Goal: Communication & Community: Participate in discussion

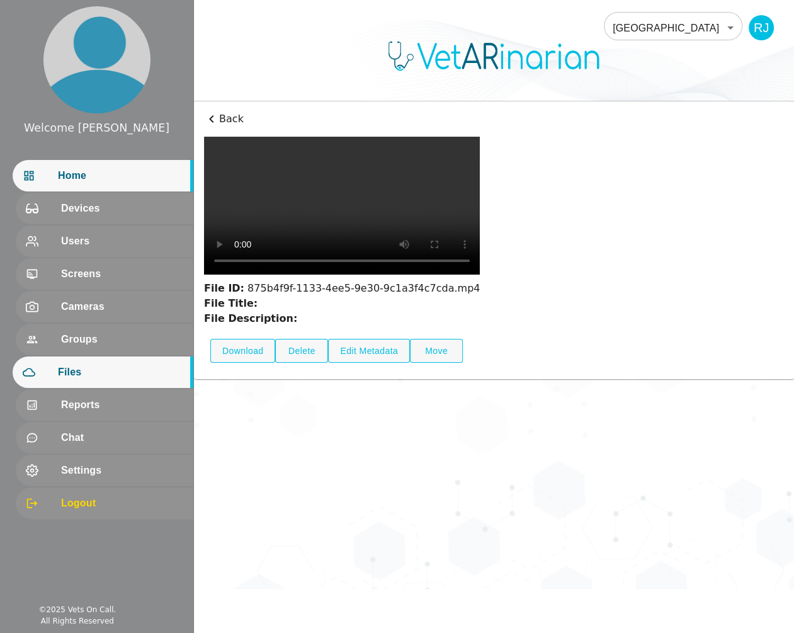
drag, startPoint x: 105, startPoint y: 182, endPoint x: 118, endPoint y: 181, distance: 13.9
click at [105, 182] on span "Home" at bounding box center [120, 175] width 125 height 15
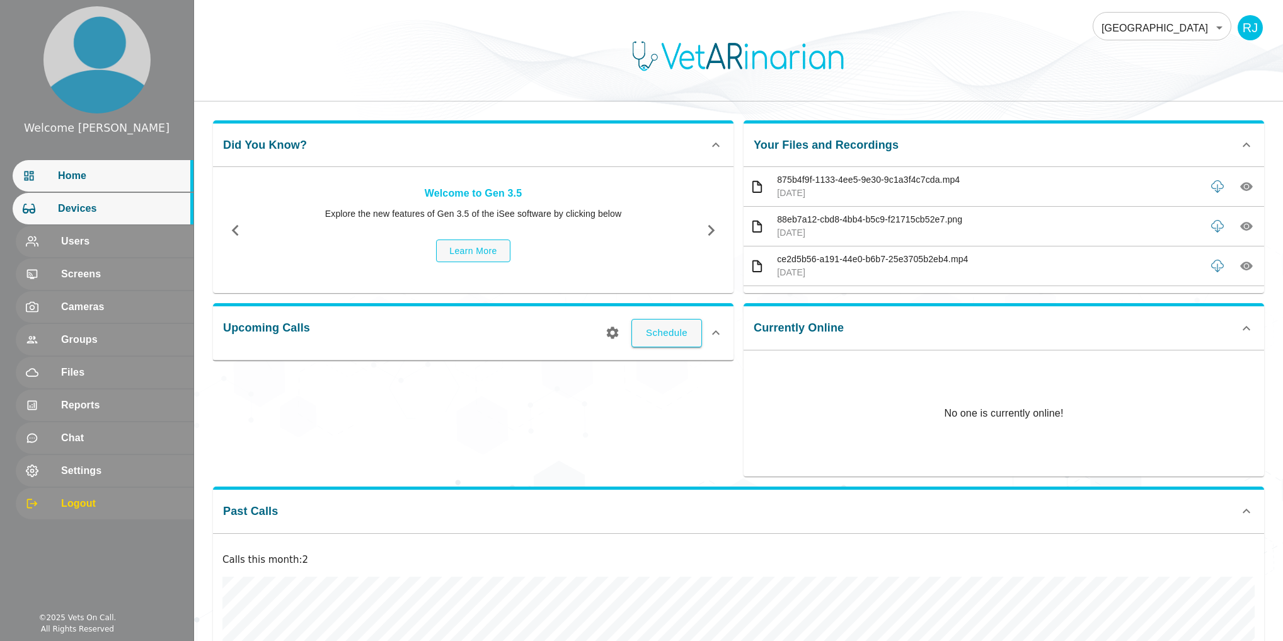
click at [100, 207] on span "Devices" at bounding box center [120, 208] width 125 height 15
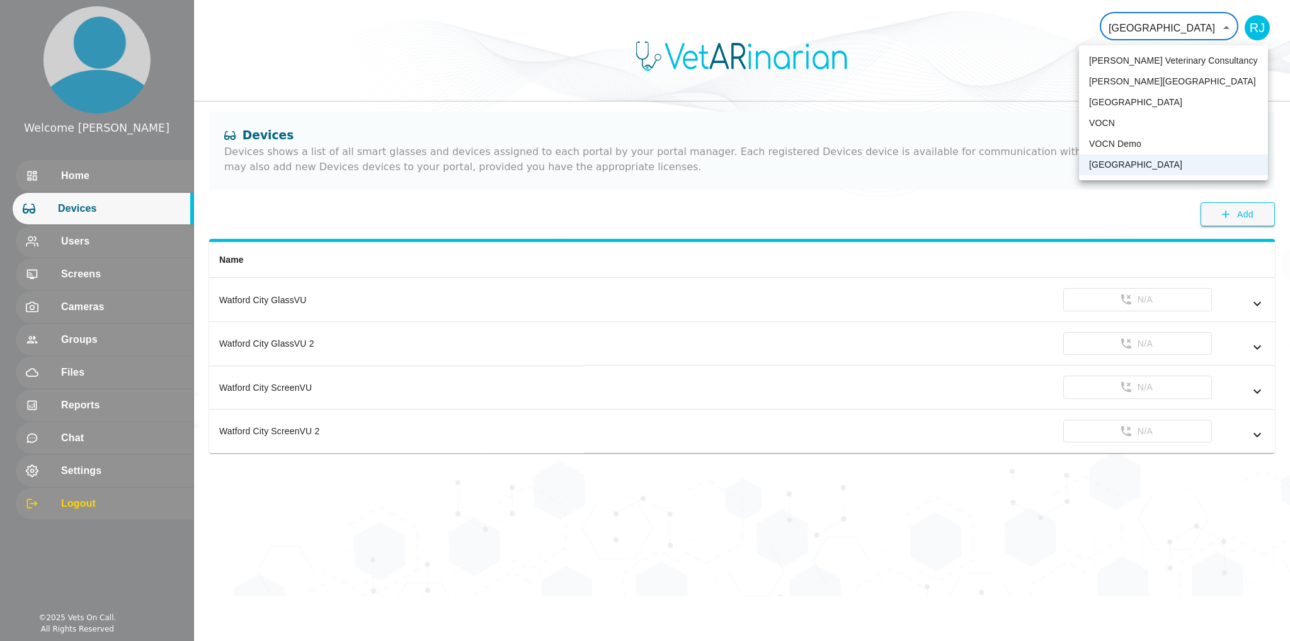
click at [794, 25] on body "Welcome [PERSON_NAME] Home Devices Users Screens Cameras Groups Files Reports C…" at bounding box center [645, 298] width 1290 height 596
click at [794, 146] on li "VOCN Demo" at bounding box center [1173, 144] width 189 height 21
type input "158"
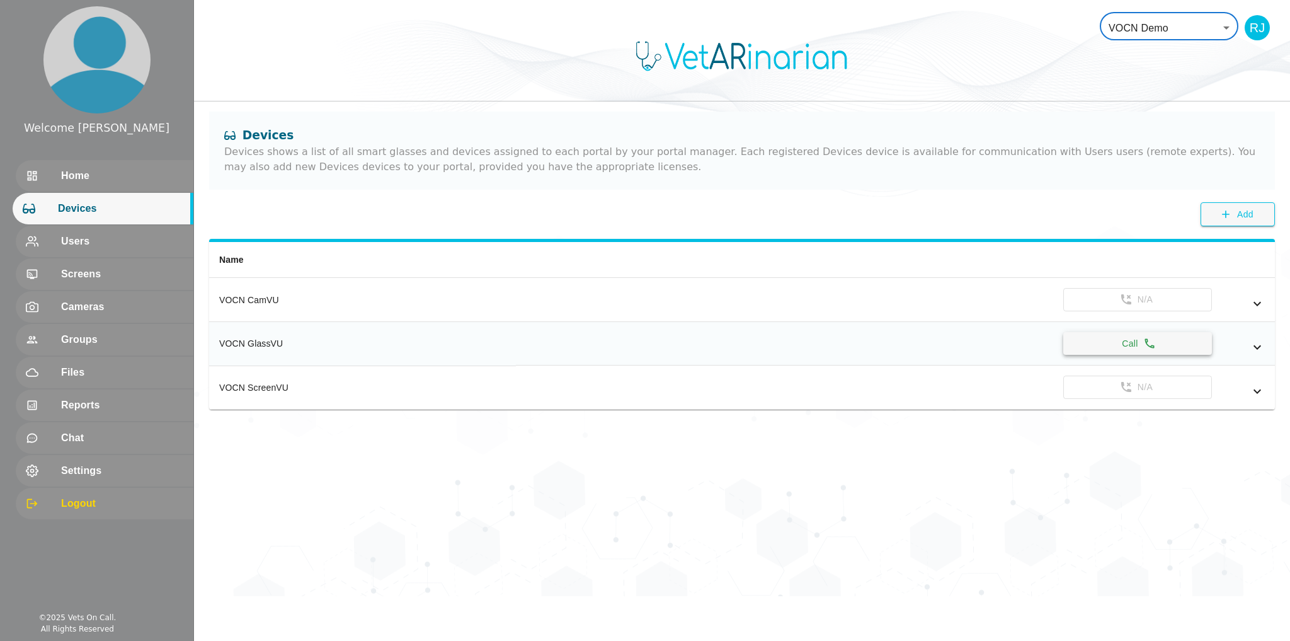
click at [794, 340] on button "Call" at bounding box center [1137, 343] width 149 height 23
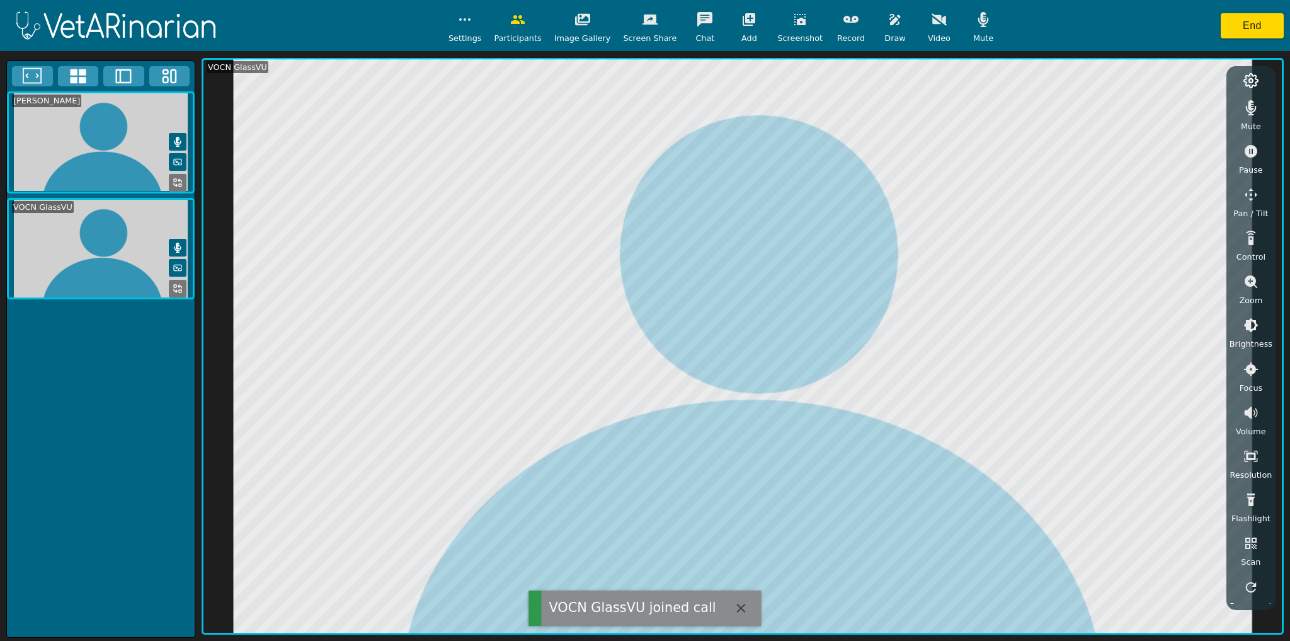
click at [794, 18] on icon "button" at bounding box center [983, 19] width 15 height 15
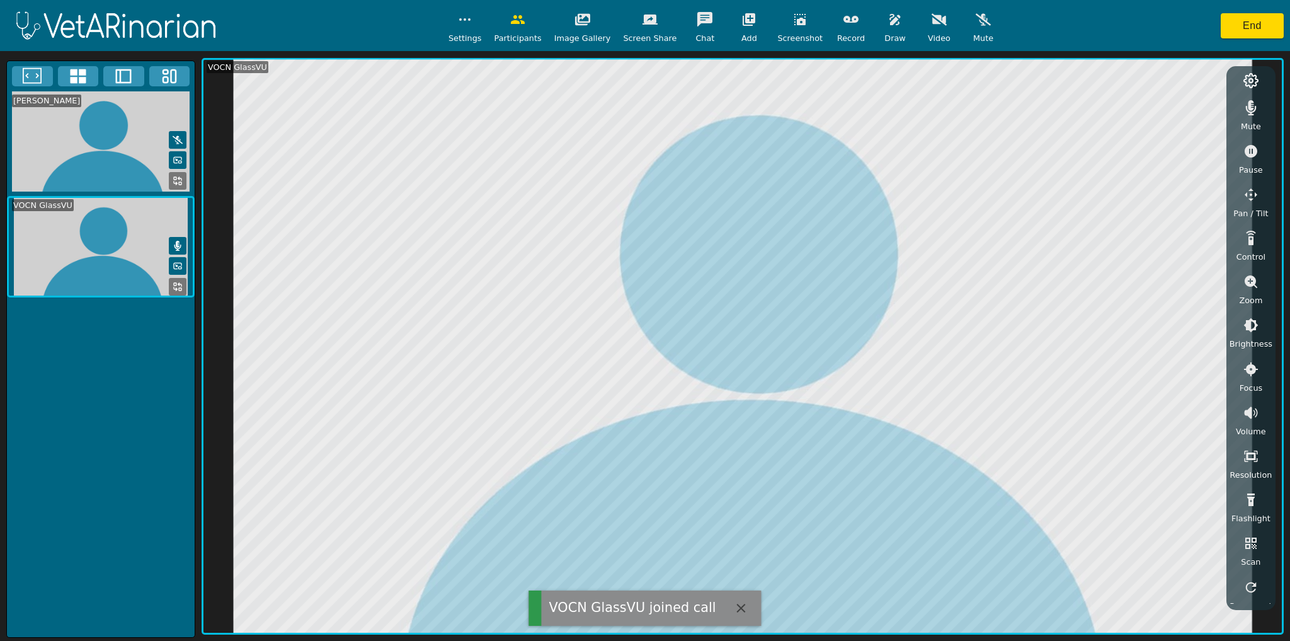
click at [794, 108] on icon "button" at bounding box center [1251, 107] width 15 height 15
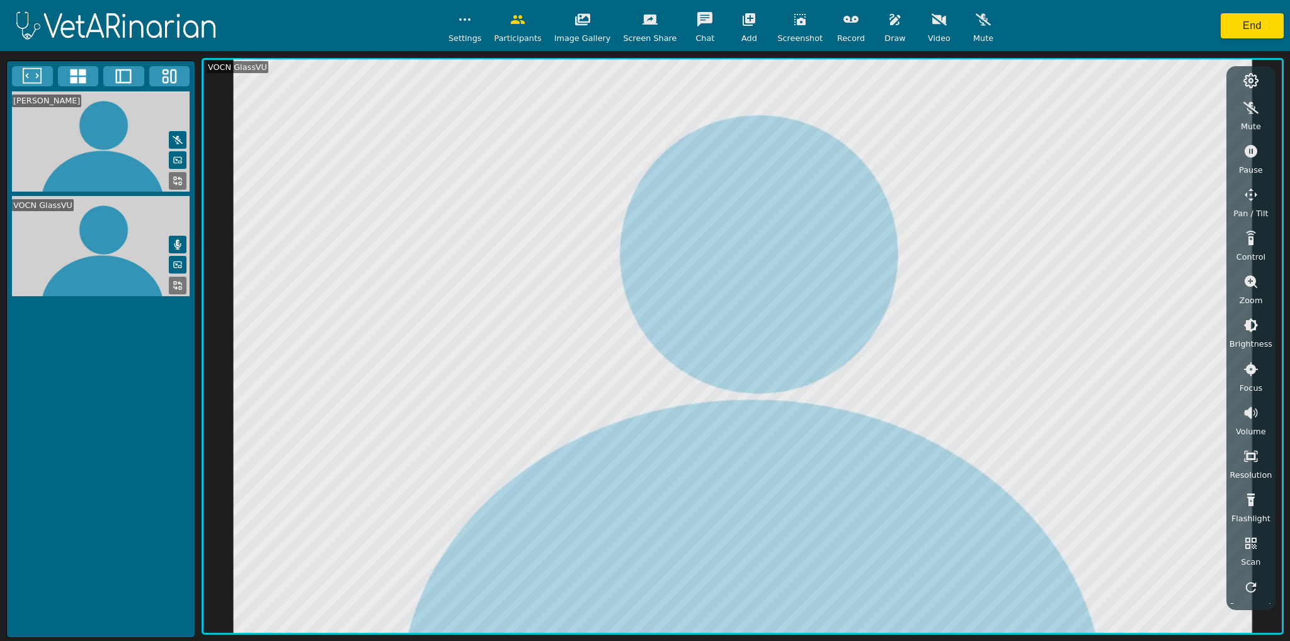
click at [176, 280] on icon at bounding box center [178, 285] width 10 height 10
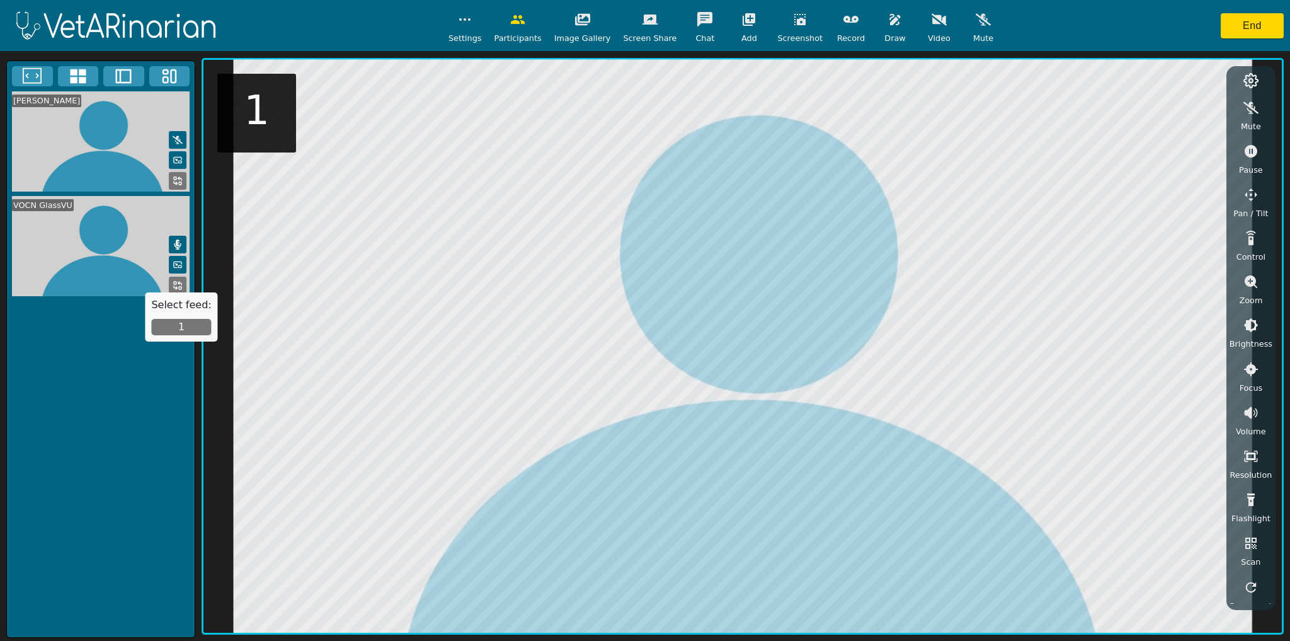
click at [181, 323] on button "1" at bounding box center [181, 327] width 60 height 16
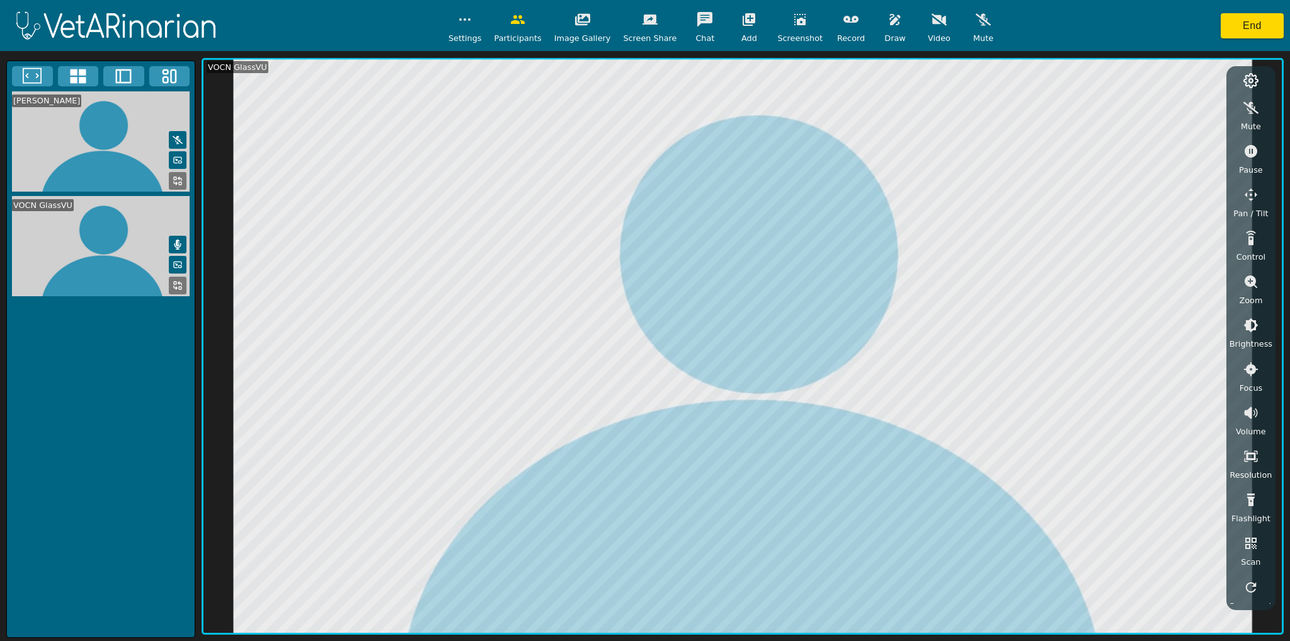
click at [794, 20] on icon "button" at bounding box center [939, 19] width 15 height 12
click at [794, 20] on icon "button" at bounding box center [939, 19] width 15 height 10
click at [794, 21] on icon "button" at bounding box center [895, 19] width 15 height 15
click at [794, 81] on icon "button" at bounding box center [973, 78] width 15 height 11
click at [787, 28] on button "button" at bounding box center [799, 19] width 31 height 25
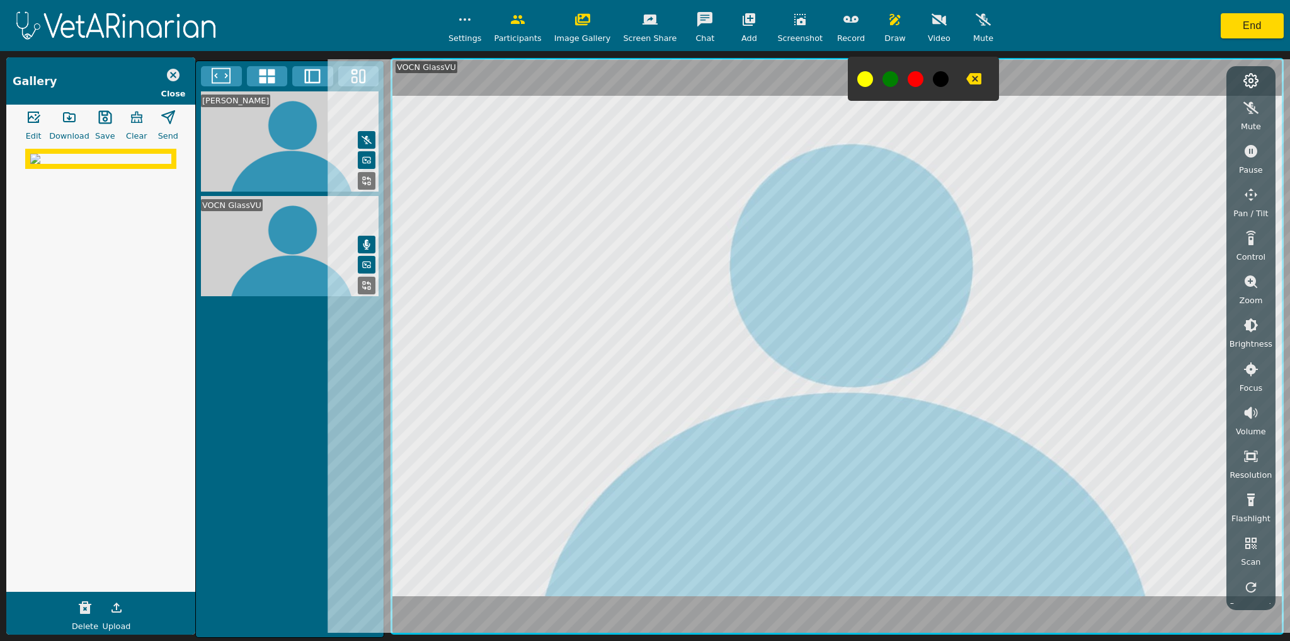
click at [35, 126] on button "button" at bounding box center [33, 117] width 31 height 25
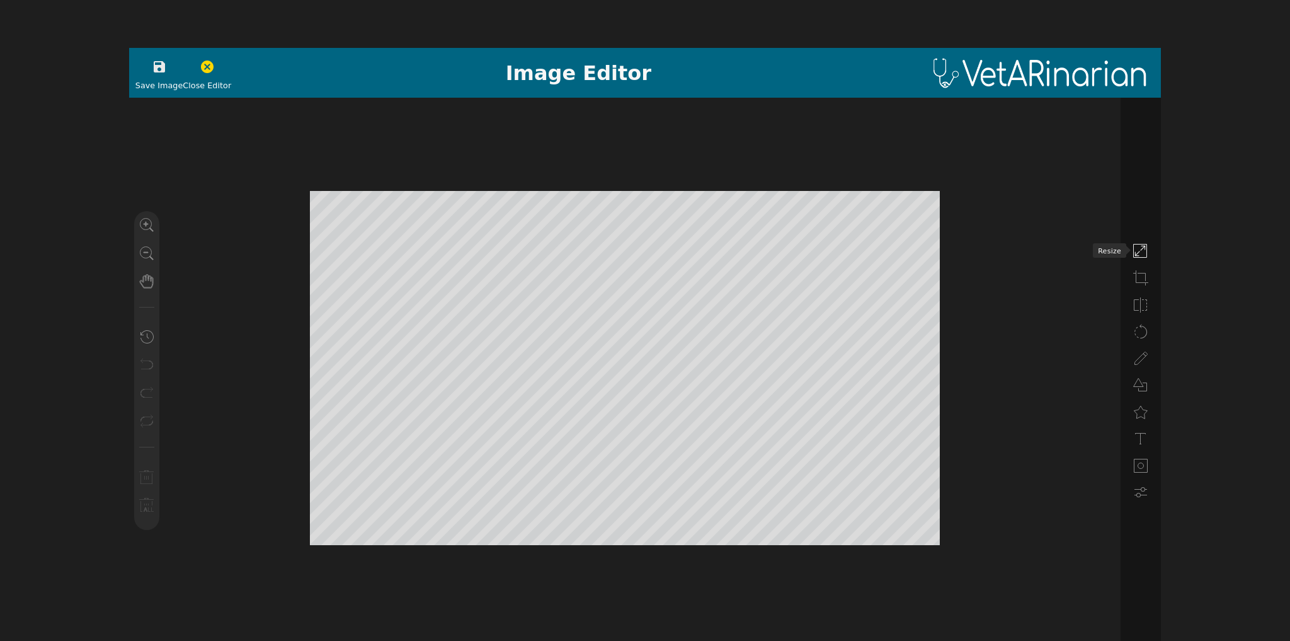
click at [794, 244] on icon at bounding box center [1140, 251] width 15 height 15
type input "1280"
type input "720"
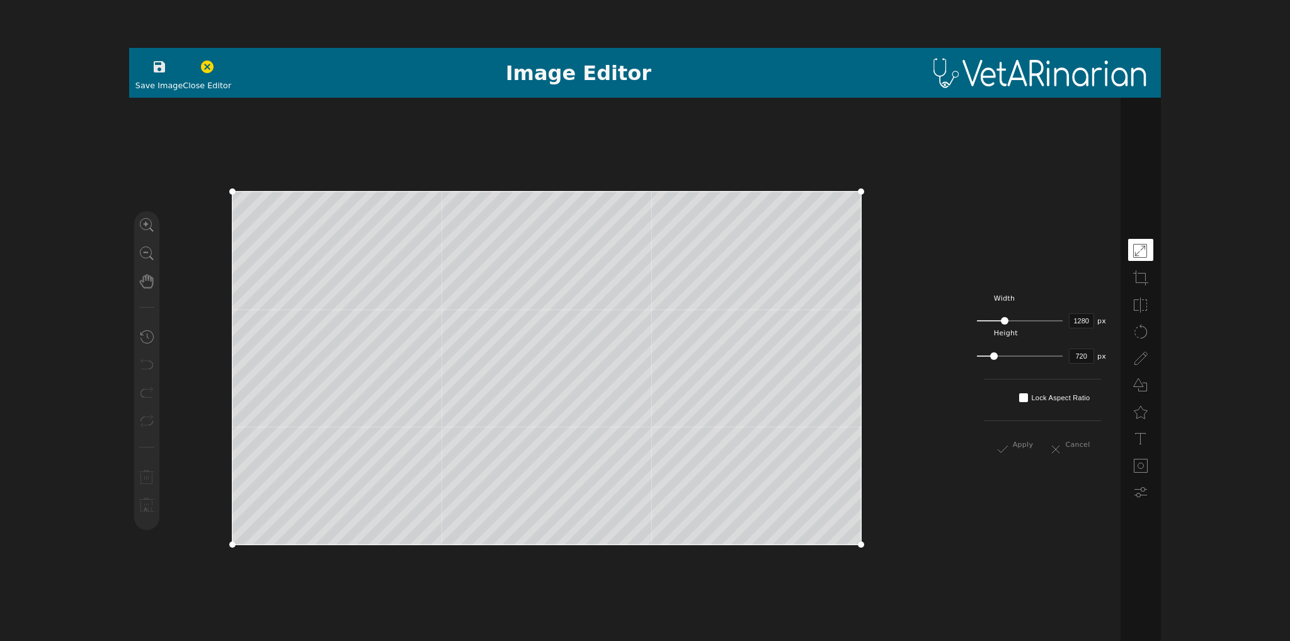
drag, startPoint x: 862, startPoint y: 191, endPoint x: 789, endPoint y: 230, distance: 82.9
click at [789, 230] on td at bounding box center [755, 250] width 209 height 117
drag, startPoint x: 229, startPoint y: 188, endPoint x: 316, endPoint y: 237, distance: 99.9
click at [316, 237] on div at bounding box center [625, 370] width 992 height 544
click at [794, 273] on icon at bounding box center [1140, 277] width 15 height 15
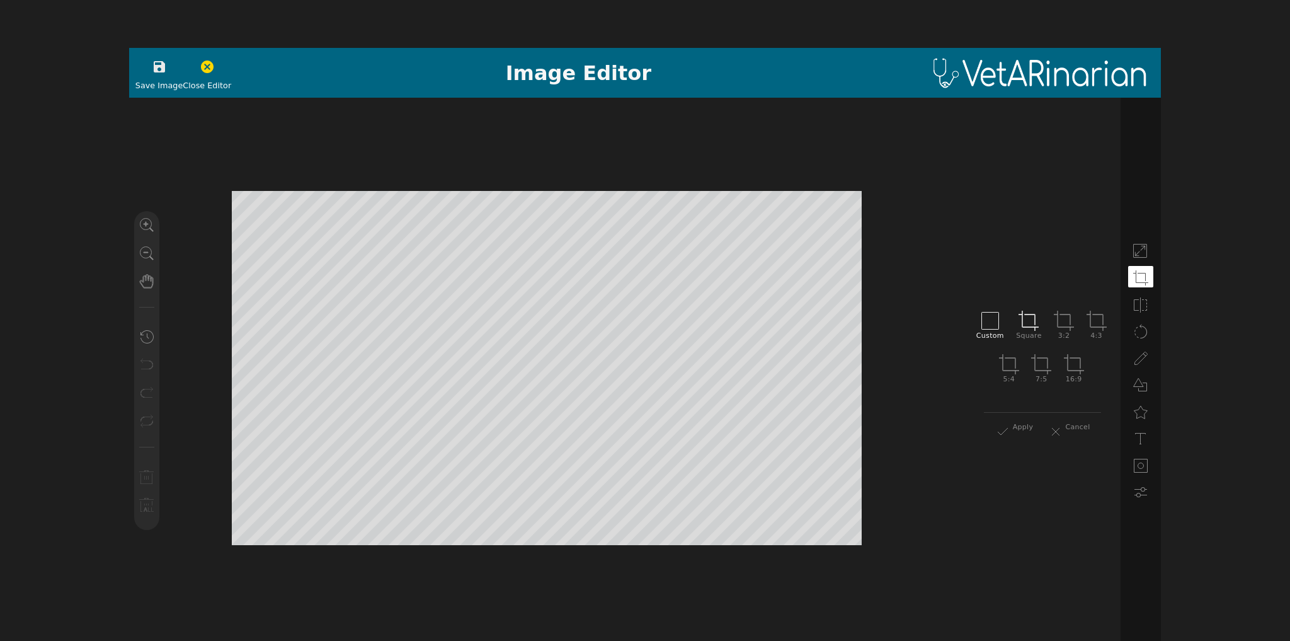
click at [794, 323] on icon at bounding box center [1029, 321] width 20 height 20
click at [723, 199] on div at bounding box center [625, 370] width 992 height 544
click at [794, 357] on icon at bounding box center [1140, 358] width 15 height 15
click at [794, 438] on icon at bounding box center [1140, 438] width 15 height 15
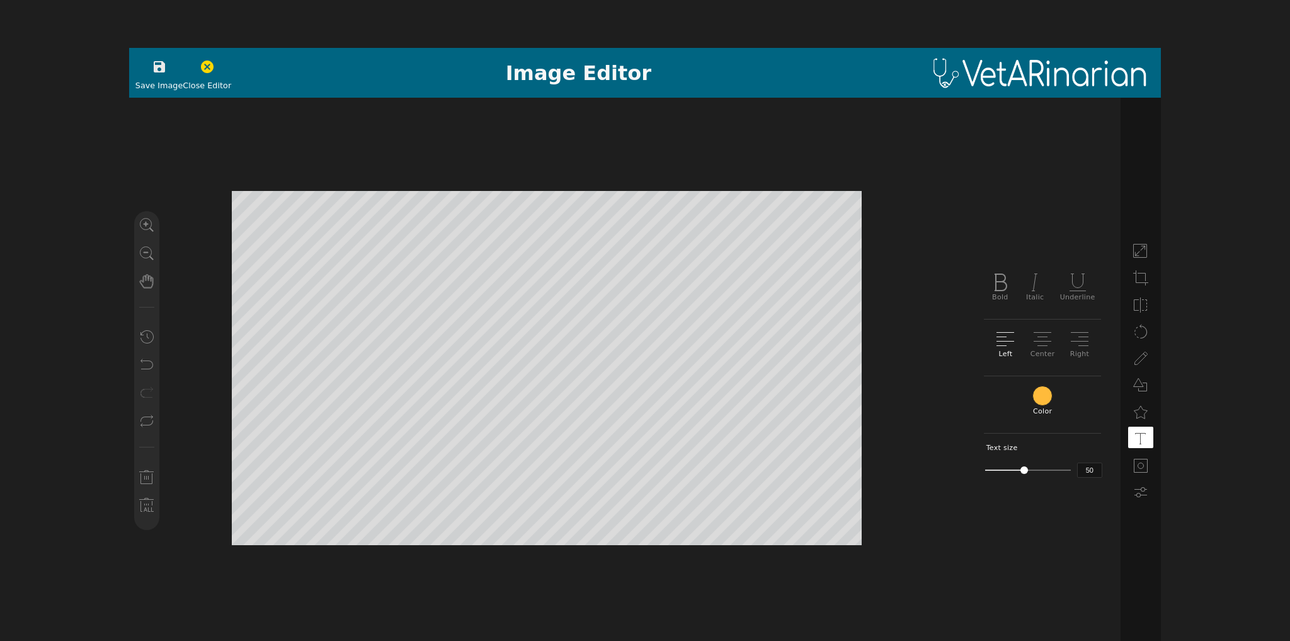
type textarea "[MEDICAL_DATA] Click"
click at [200, 69] on icon "button" at bounding box center [207, 66] width 15 height 15
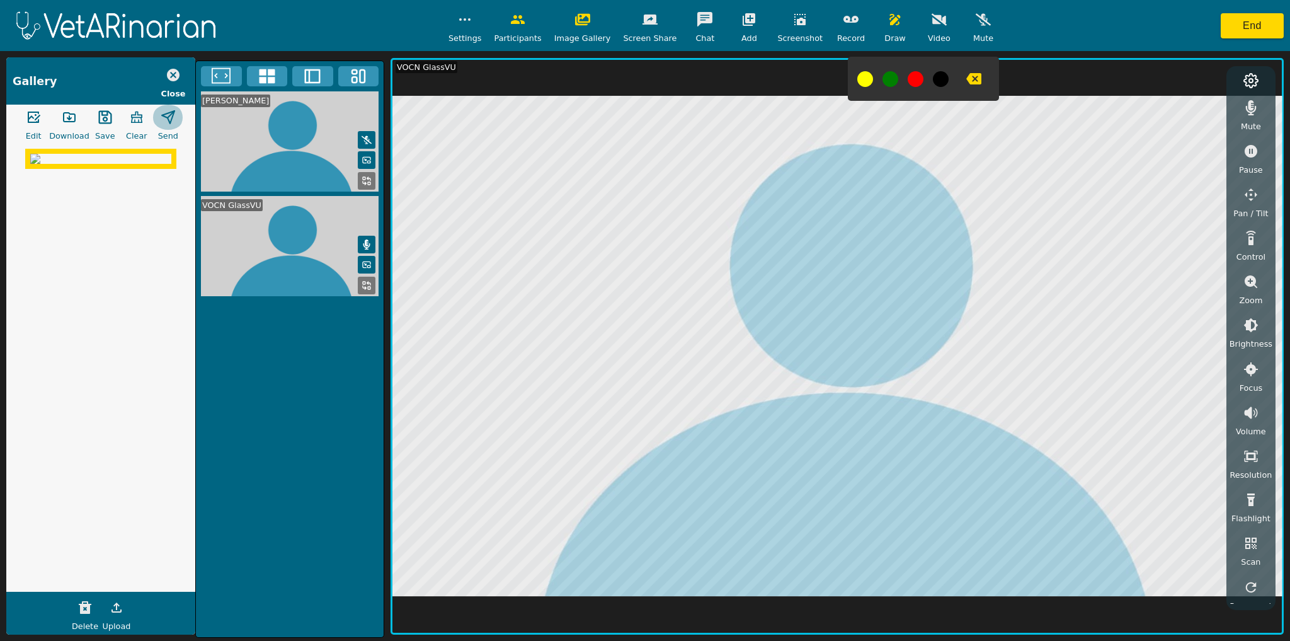
click at [168, 117] on icon "button" at bounding box center [168, 117] width 15 height 15
click at [134, 118] on icon "button" at bounding box center [136, 117] width 11 height 11
click at [794, 23] on icon "button" at bounding box center [895, 19] width 15 height 15
click at [794, 17] on icon "button" at bounding box center [939, 19] width 15 height 15
click at [794, 19] on icon "button" at bounding box center [939, 19] width 15 height 10
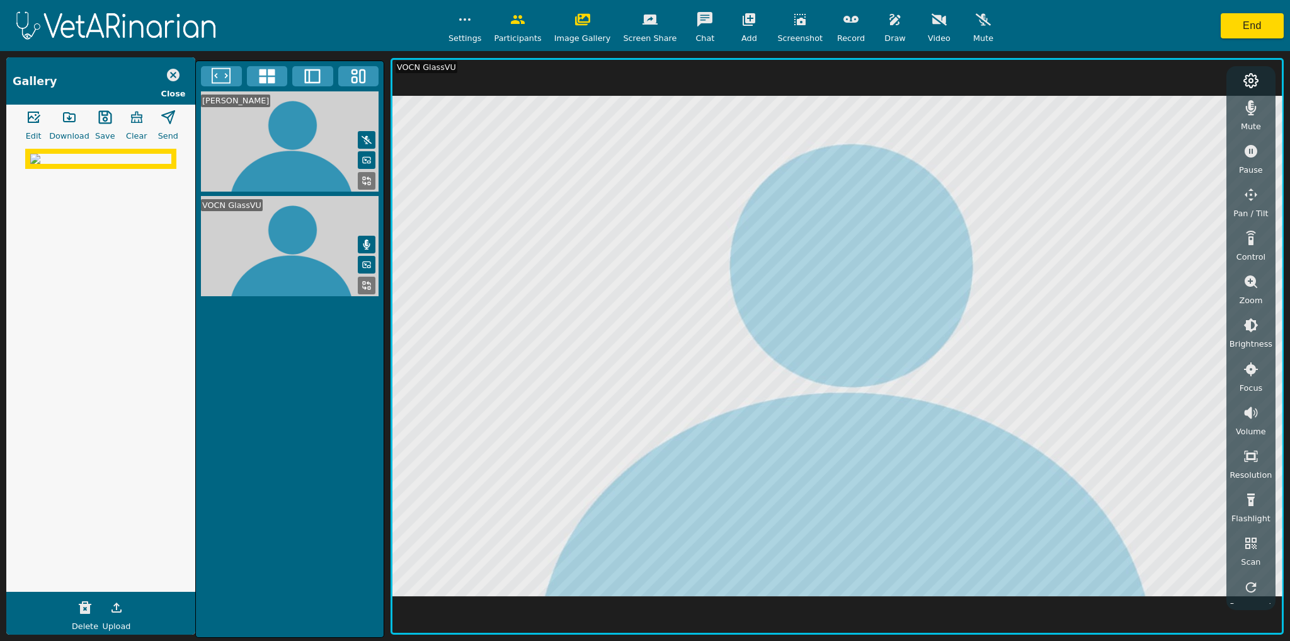
click at [794, 21] on icon "button" at bounding box center [939, 19] width 15 height 12
click at [794, 23] on icon "button" at bounding box center [939, 19] width 15 height 10
click at [34, 122] on icon "button" at bounding box center [33, 117] width 15 height 15
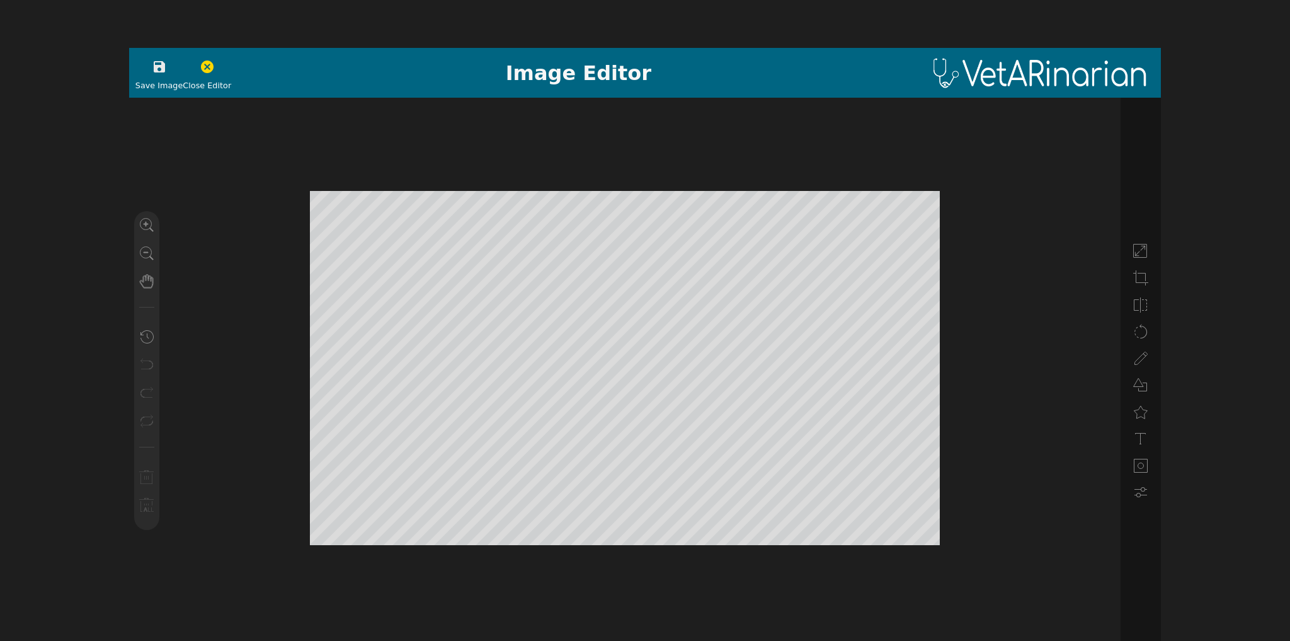
drag, startPoint x: 1138, startPoint y: 362, endPoint x: 1130, endPoint y: 369, distance: 11.6
click at [794, 364] on icon at bounding box center [1140, 358] width 15 height 15
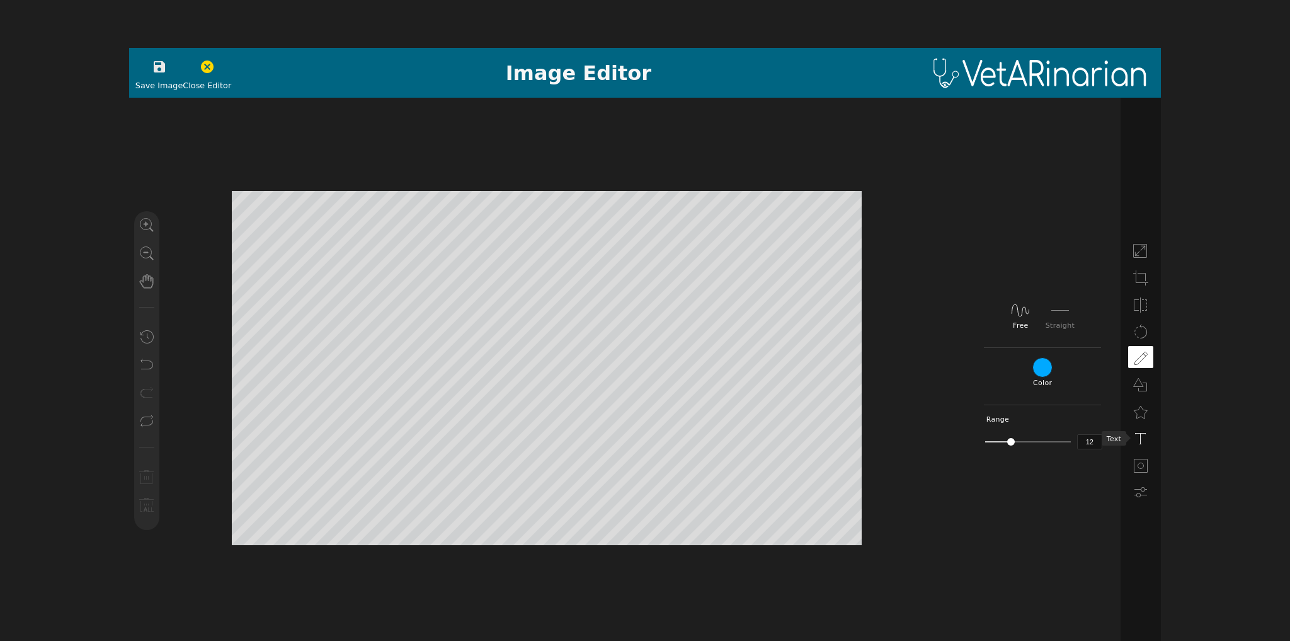
click at [794, 445] on icon at bounding box center [1140, 438] width 15 height 15
type textarea "Mass"
click at [794, 396] on div at bounding box center [1043, 396] width 20 height 20
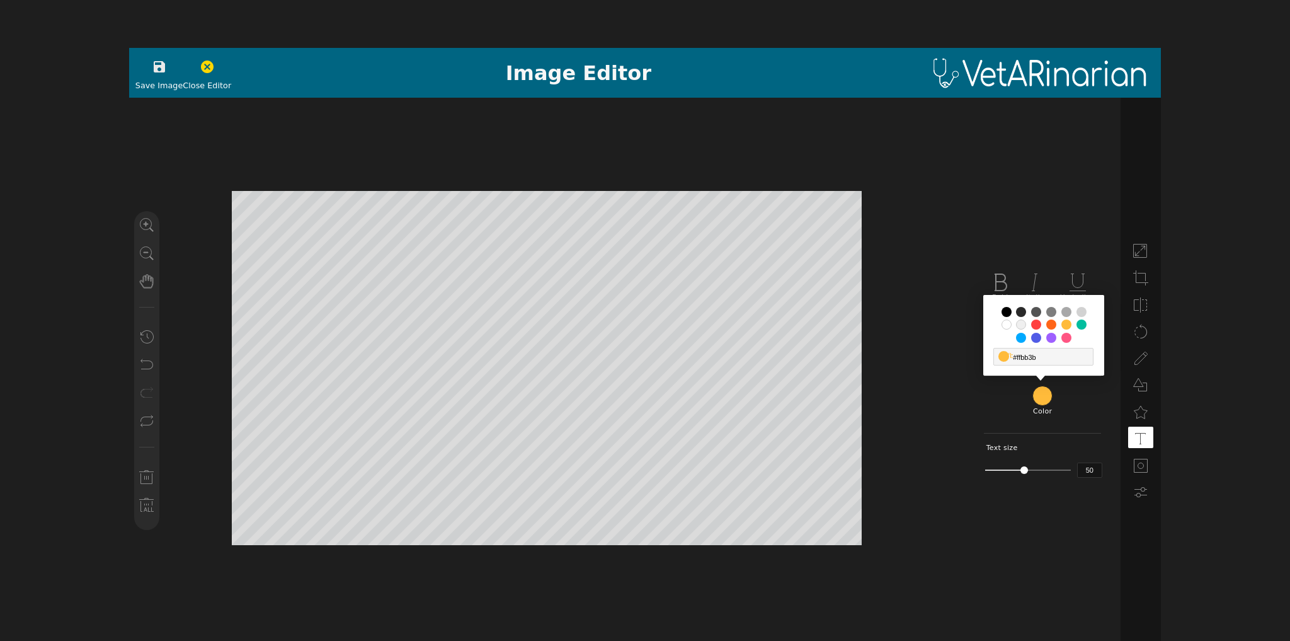
click at [794, 326] on input "#03bd9e" at bounding box center [1082, 324] width 10 height 10
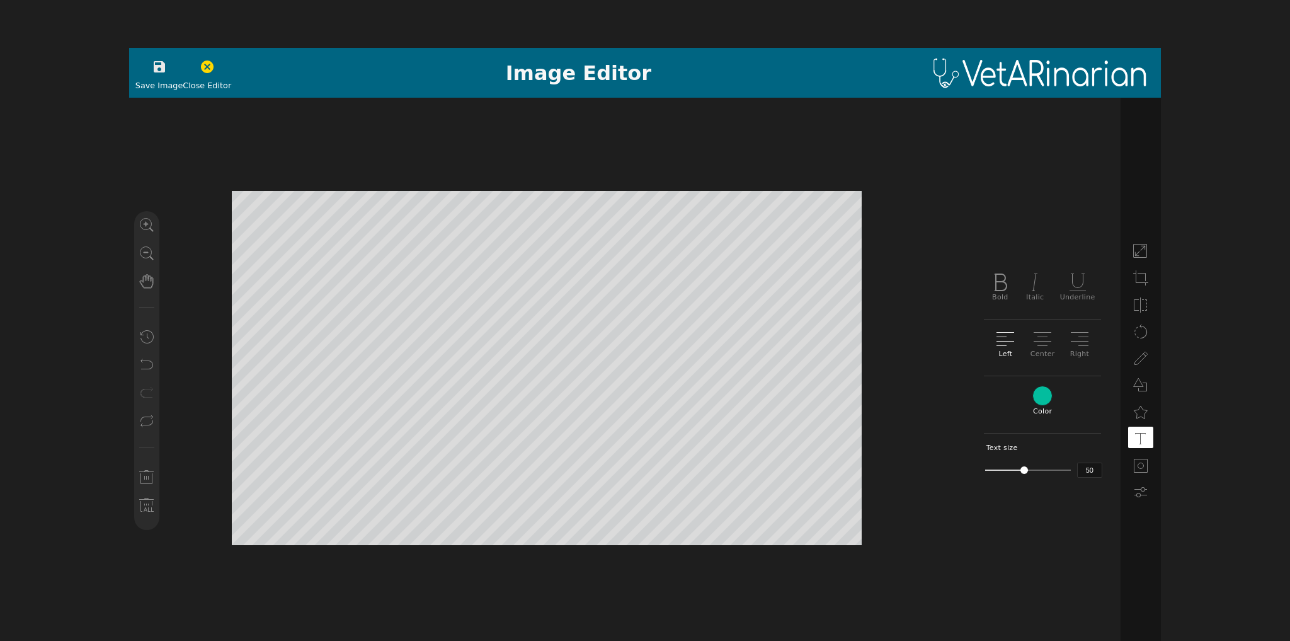
click at [794, 394] on div at bounding box center [1043, 396] width 20 height 20
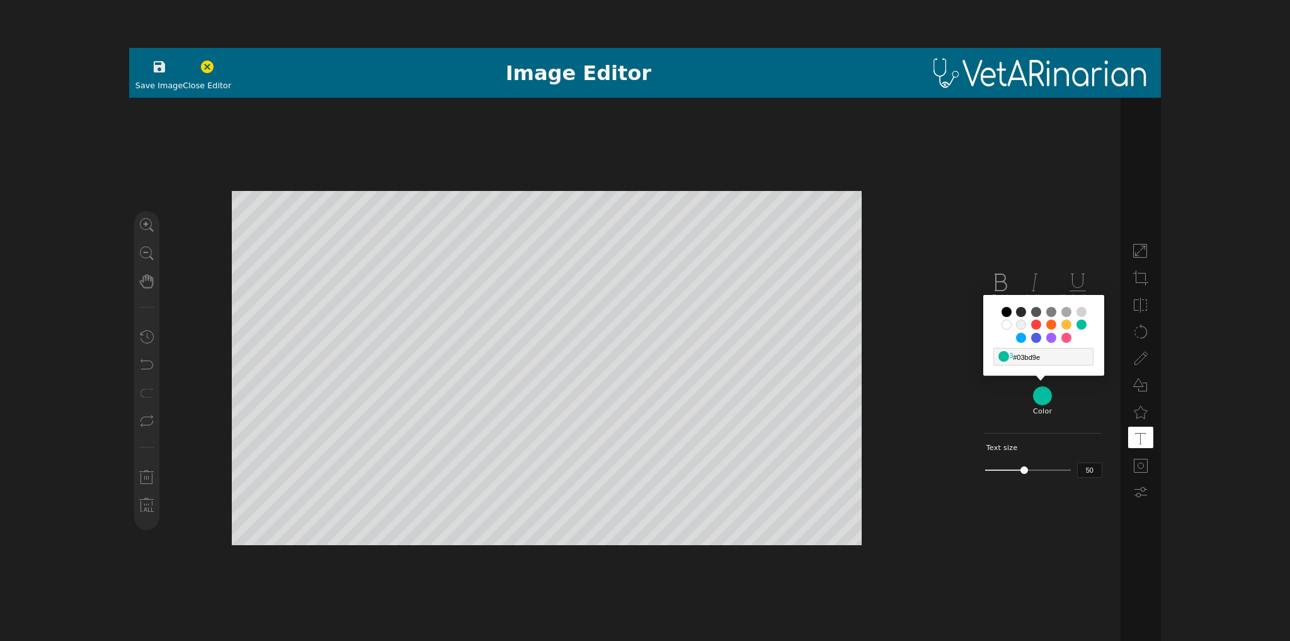
click at [794, 333] on input "#00a9ff" at bounding box center [1021, 338] width 10 height 10
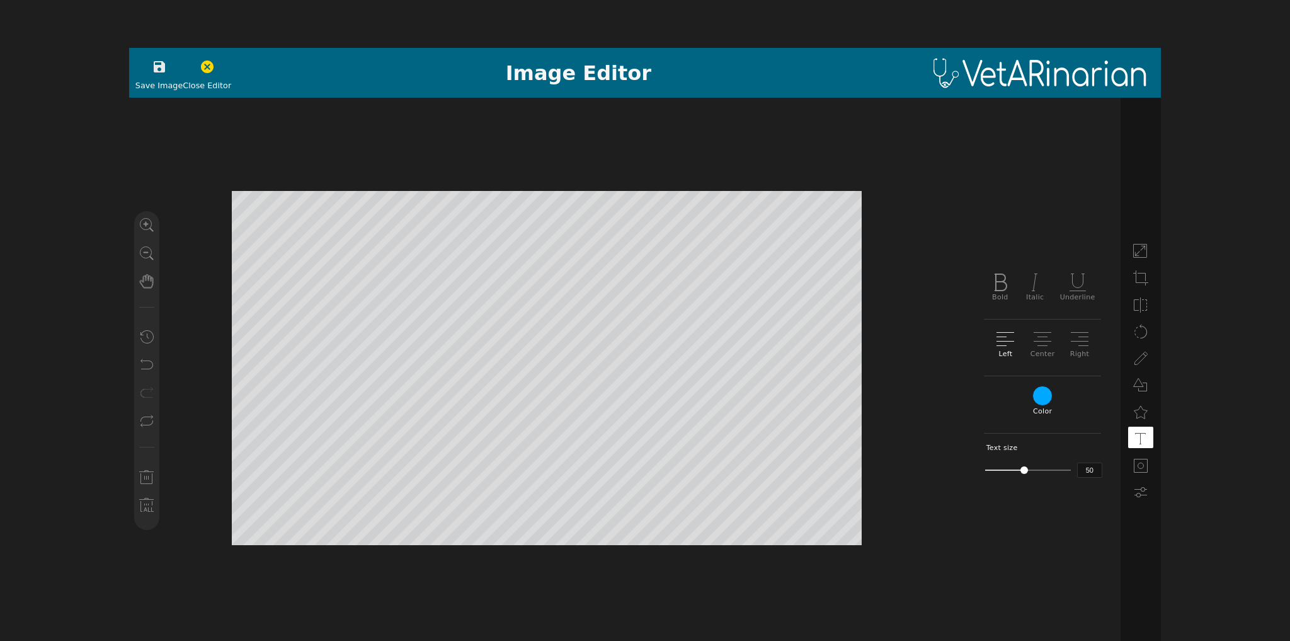
click at [159, 68] on icon "button" at bounding box center [159, 66] width 11 height 11
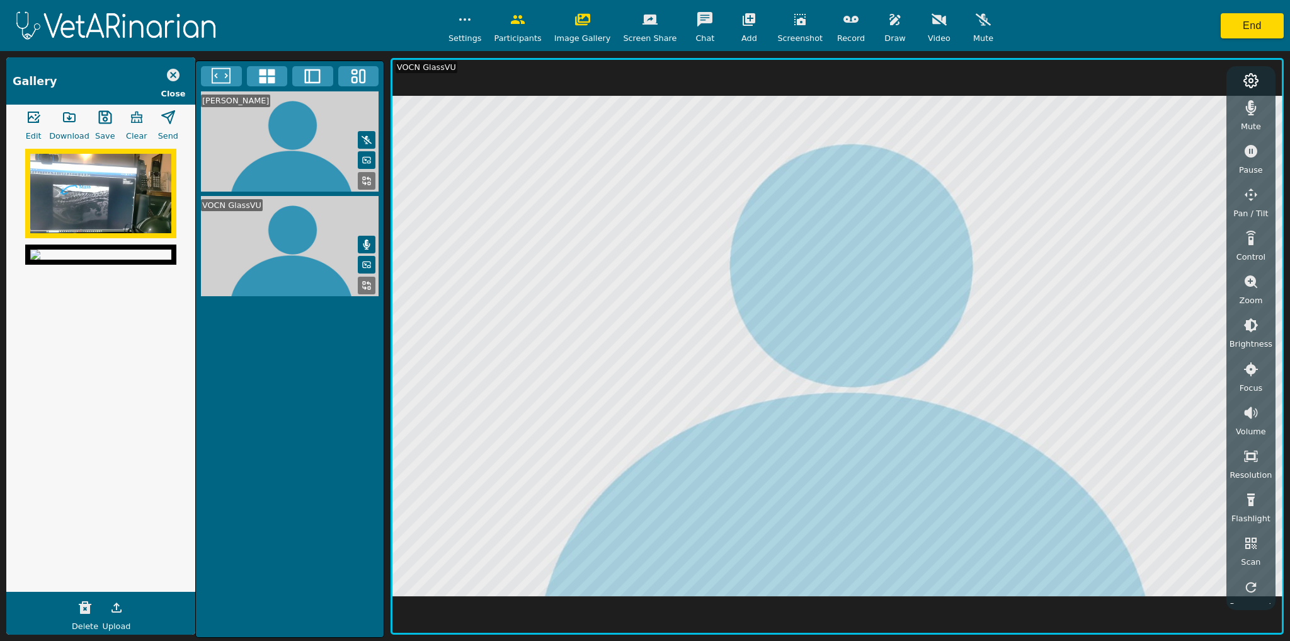
click at [98, 211] on img at bounding box center [100, 193] width 141 height 79
click at [169, 121] on polygon "button" at bounding box center [168, 117] width 13 height 13
click at [89, 260] on img at bounding box center [100, 254] width 141 height 10
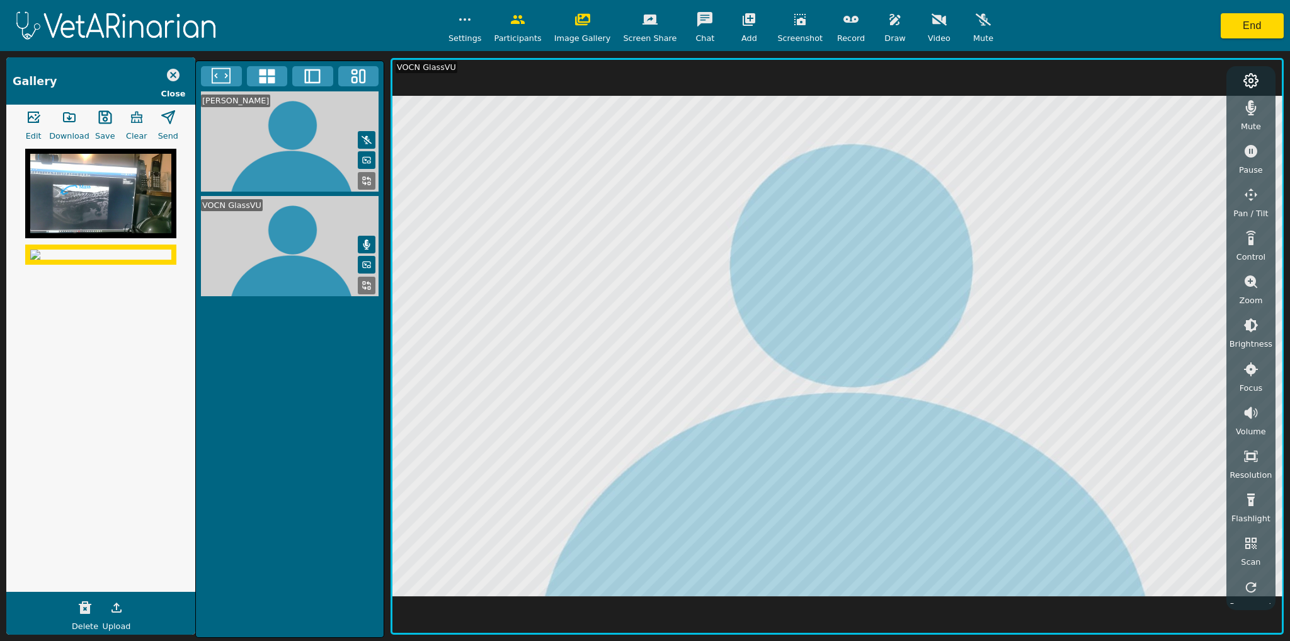
click at [92, 191] on img at bounding box center [100, 193] width 141 height 79
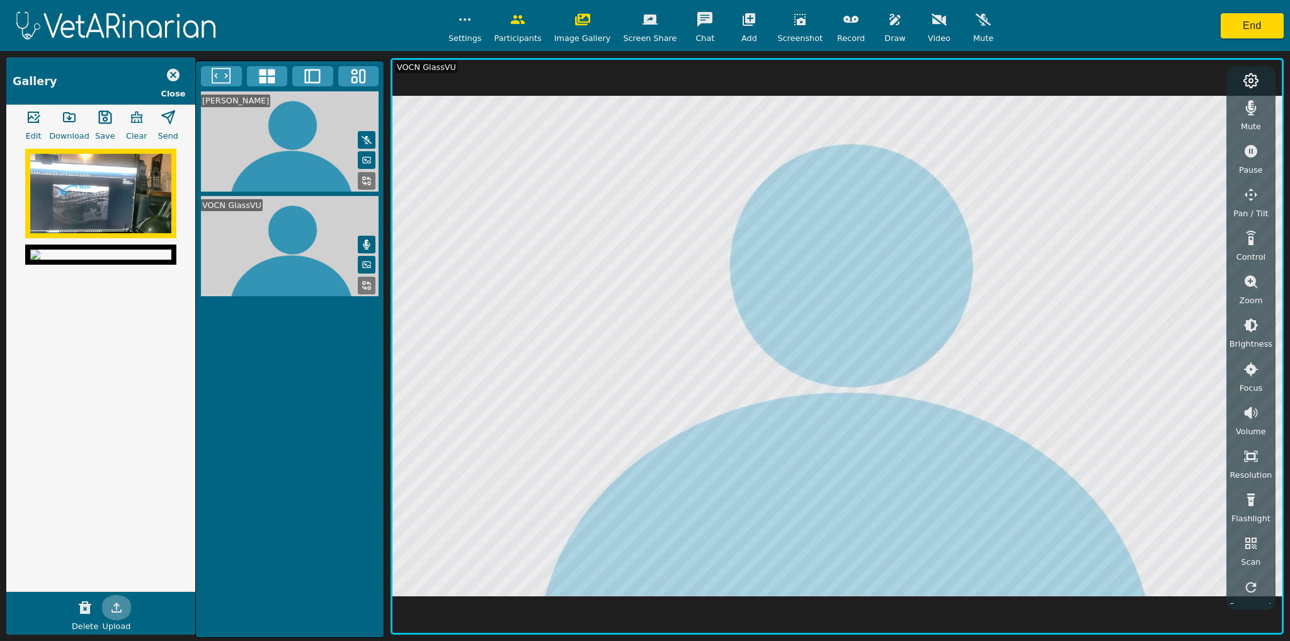
click at [118, 607] on icon "button" at bounding box center [116, 607] width 15 height 15
click at [68, 121] on icon "button" at bounding box center [69, 117] width 15 height 15
click at [649, 27] on button "button" at bounding box center [649, 19] width 31 height 25
click at [362, 186] on icon at bounding box center [367, 181] width 10 height 10
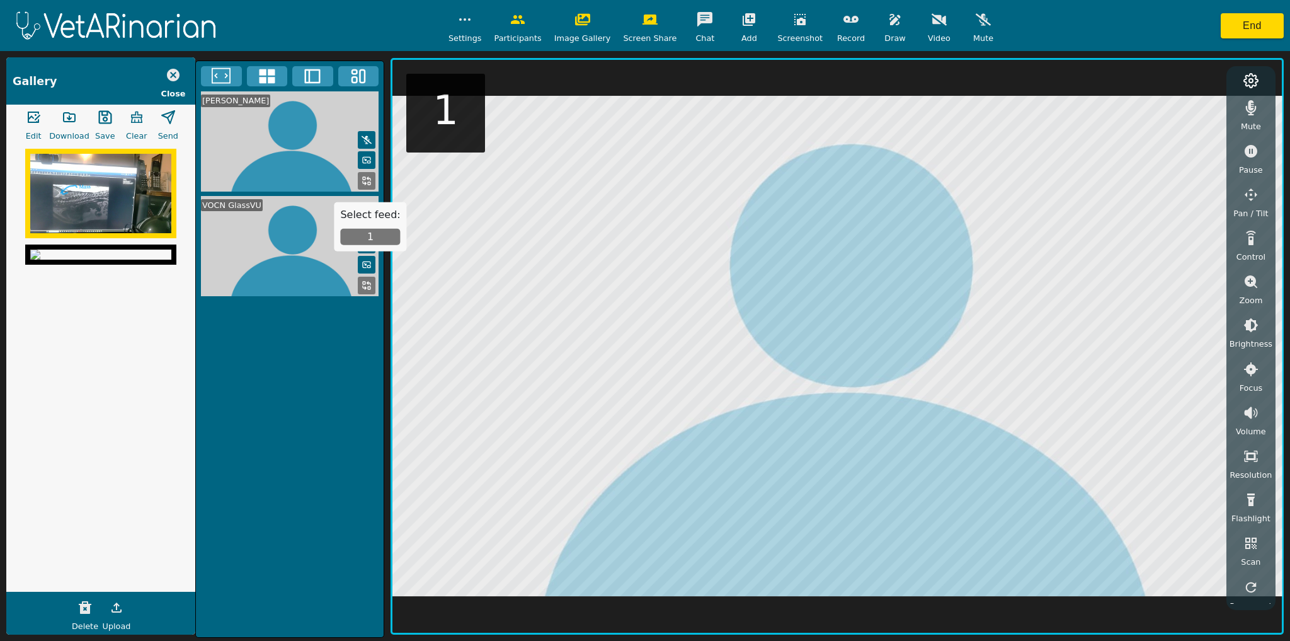
click at [370, 238] on button "1" at bounding box center [370, 237] width 60 height 16
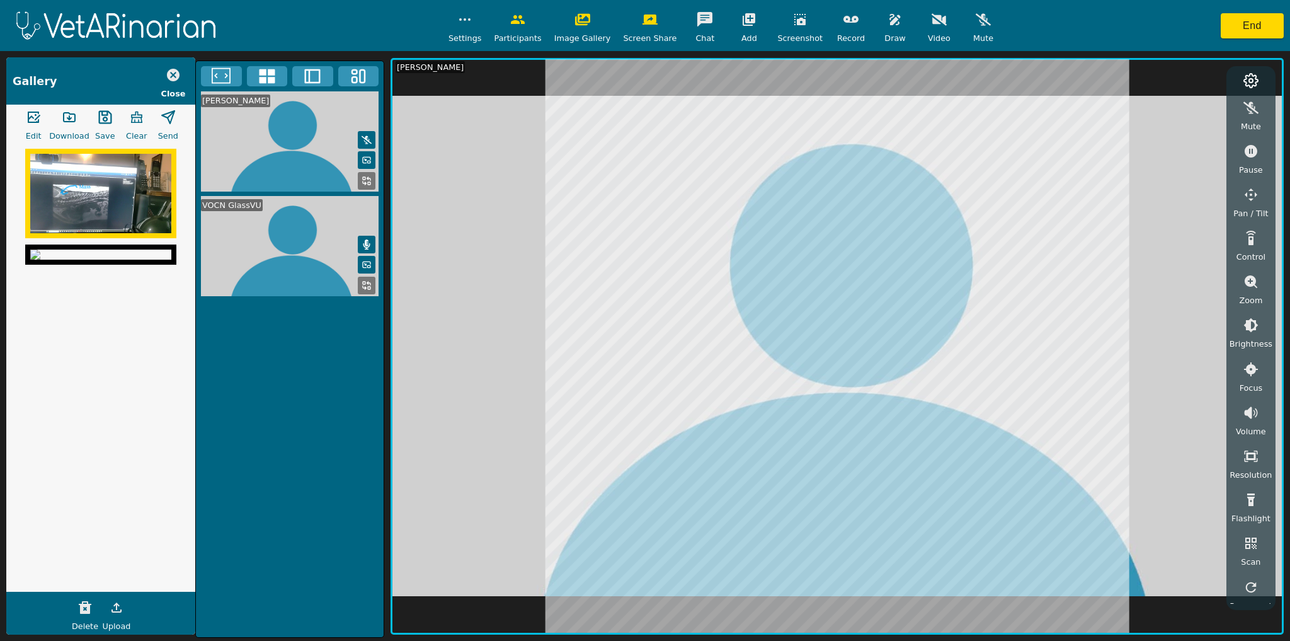
click at [114, 609] on icon "button" at bounding box center [116, 607] width 15 height 15
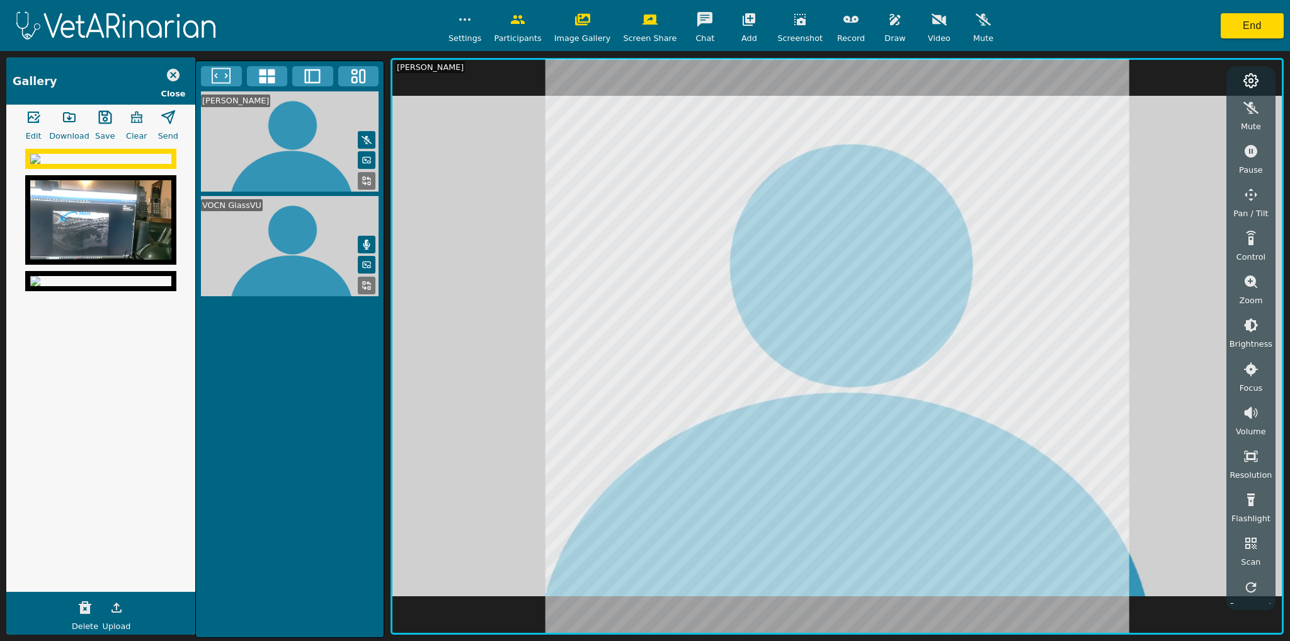
click at [123, 260] on img at bounding box center [100, 219] width 141 height 79
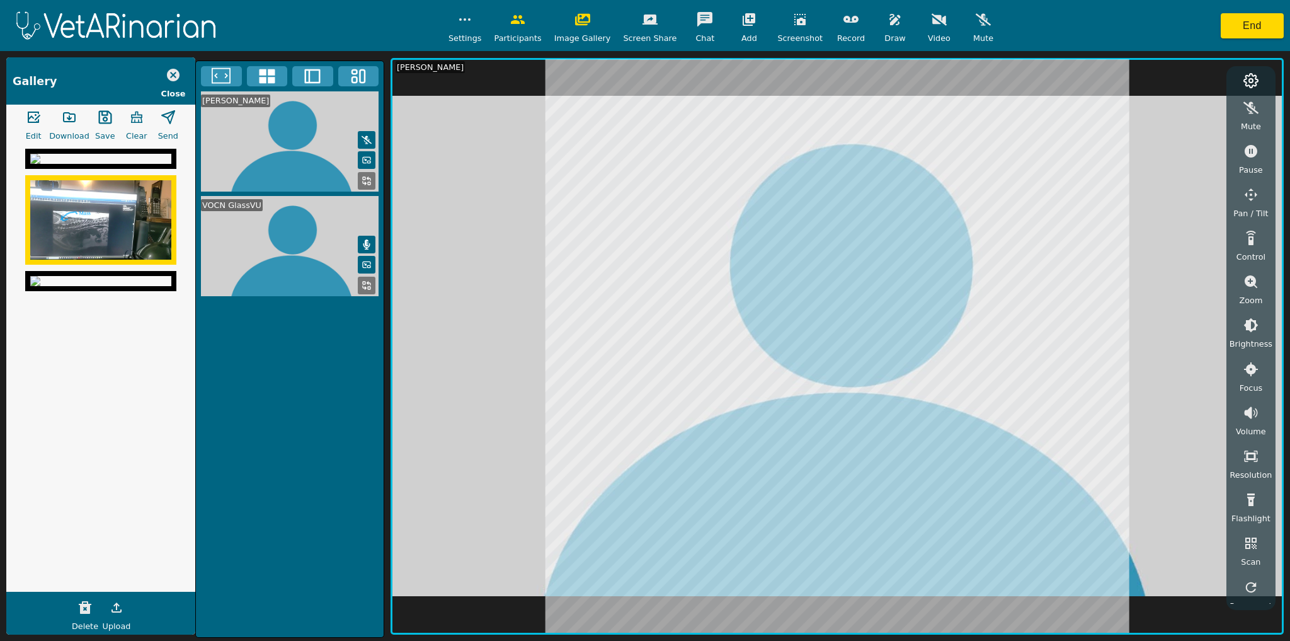
click at [645, 25] on icon "button" at bounding box center [650, 19] width 15 height 15
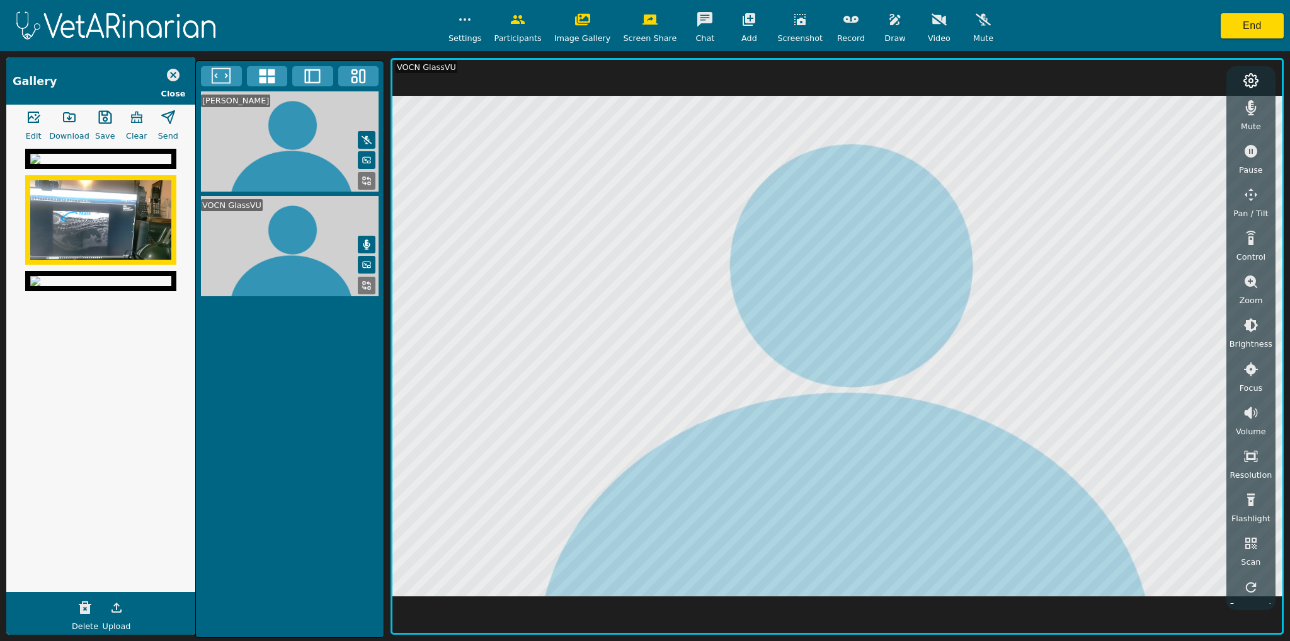
click at [370, 176] on icon at bounding box center [367, 181] width 10 height 10
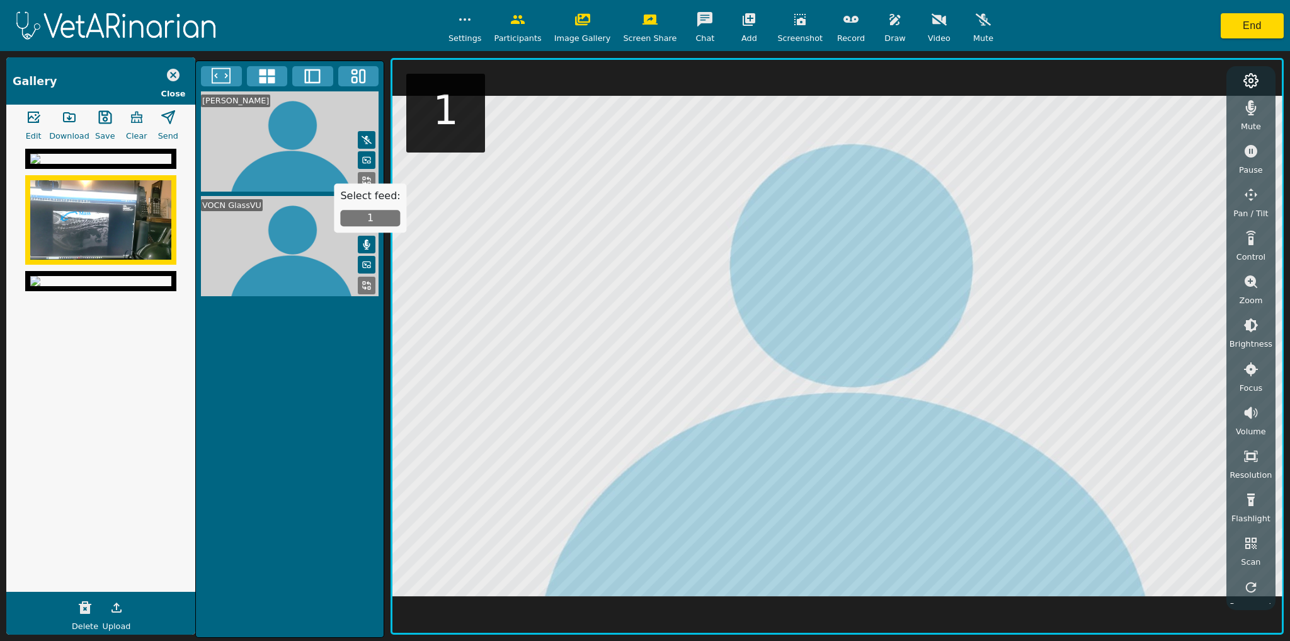
click at [375, 215] on button "1" at bounding box center [370, 218] width 60 height 16
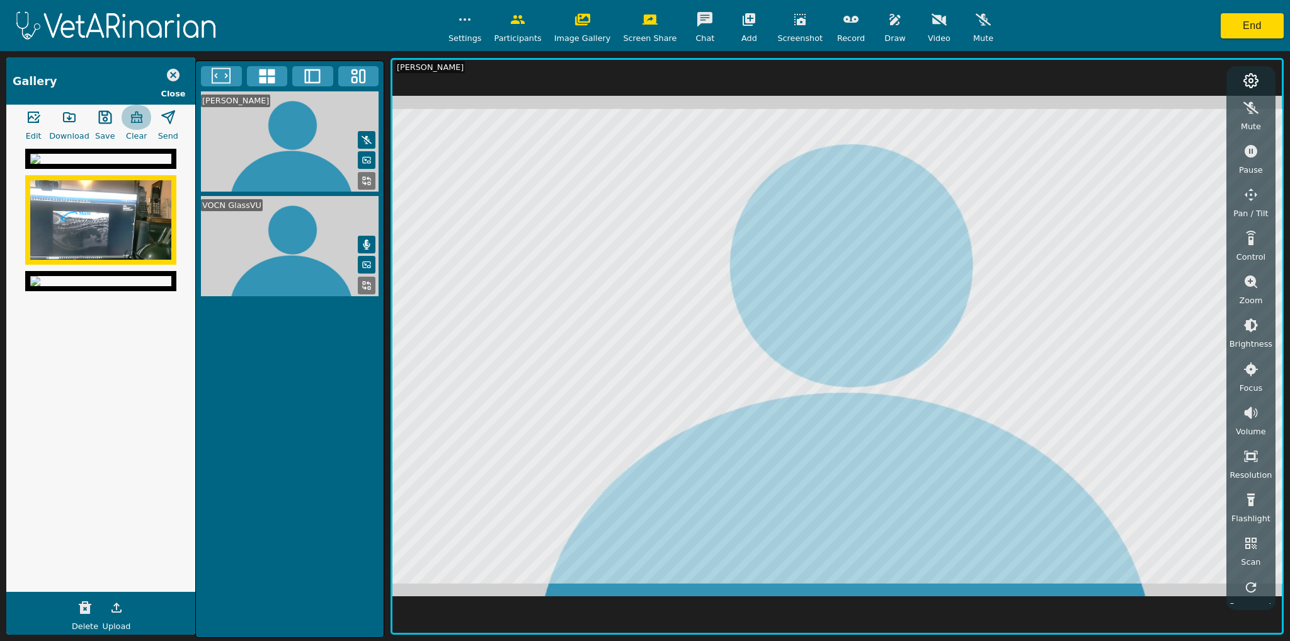
click at [137, 121] on icon "button" at bounding box center [136, 117] width 15 height 15
click at [743, 25] on icon "button" at bounding box center [749, 19] width 13 height 13
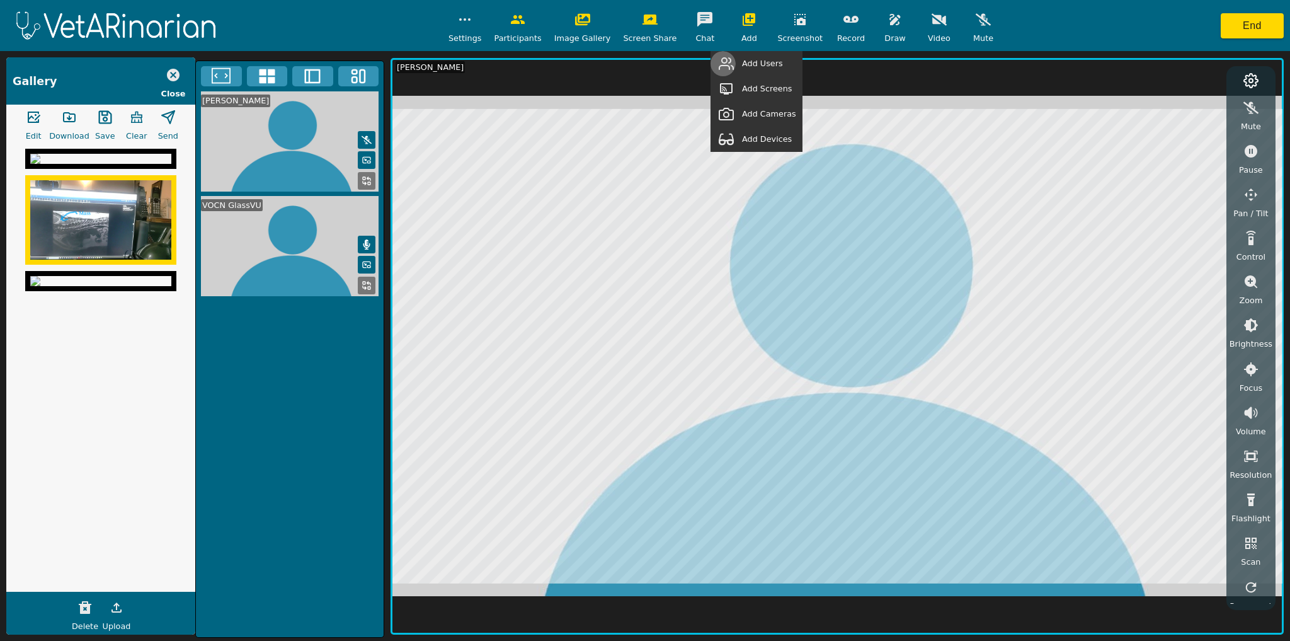
click at [742, 60] on button "button" at bounding box center [726, 63] width 31 height 25
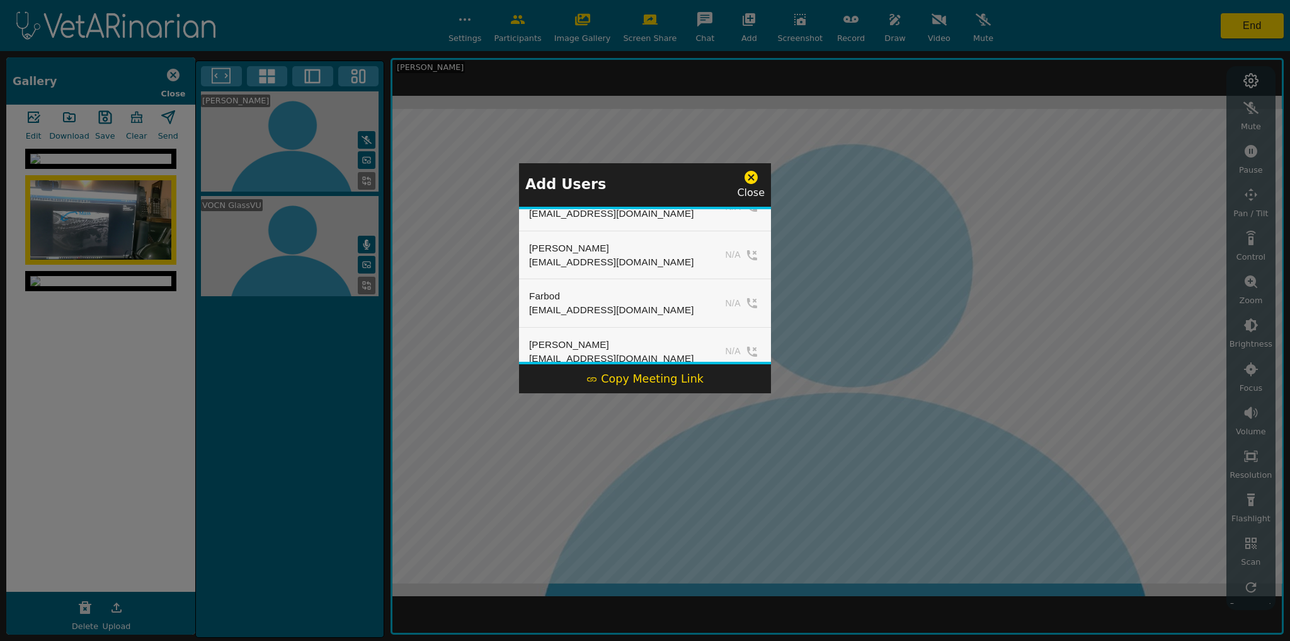
scroll to position [101, 0]
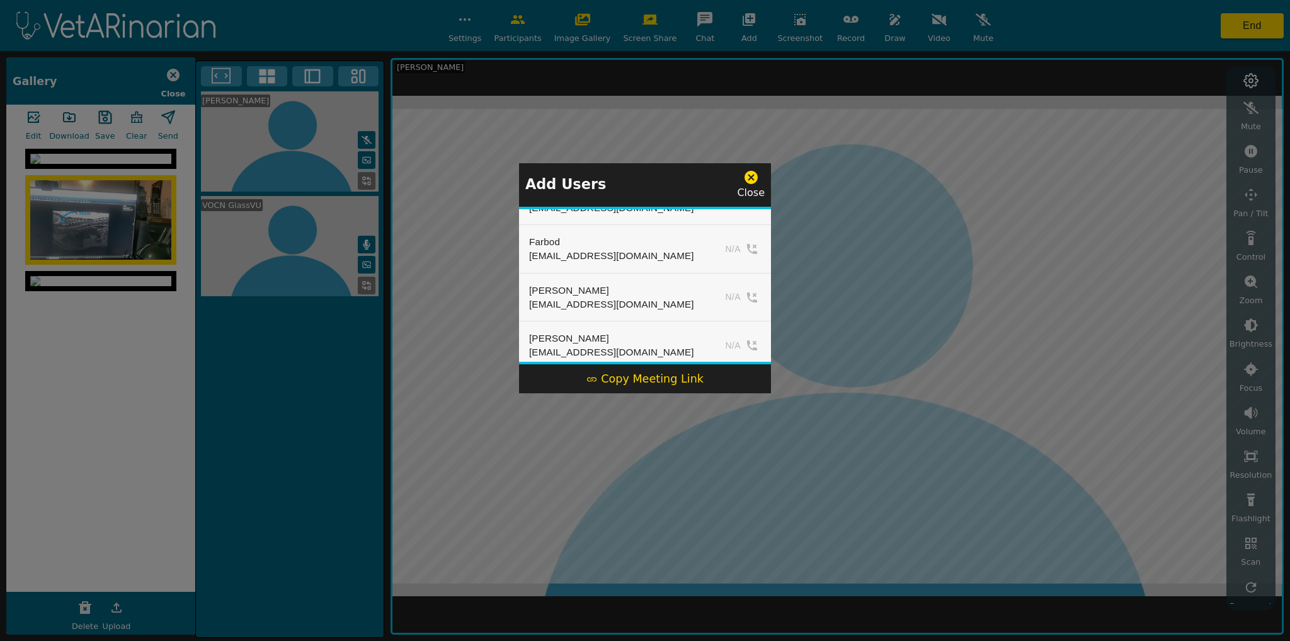
click at [756, 175] on icon at bounding box center [751, 177] width 13 height 13
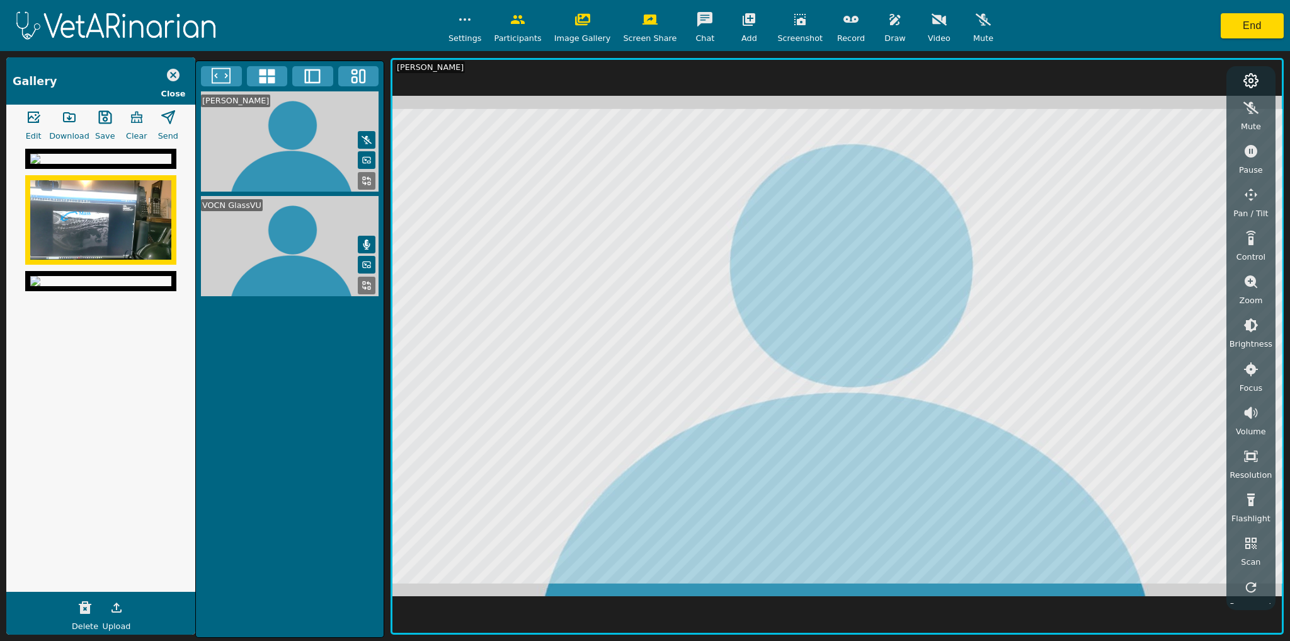
click at [273, 78] on icon at bounding box center [267, 76] width 16 height 14
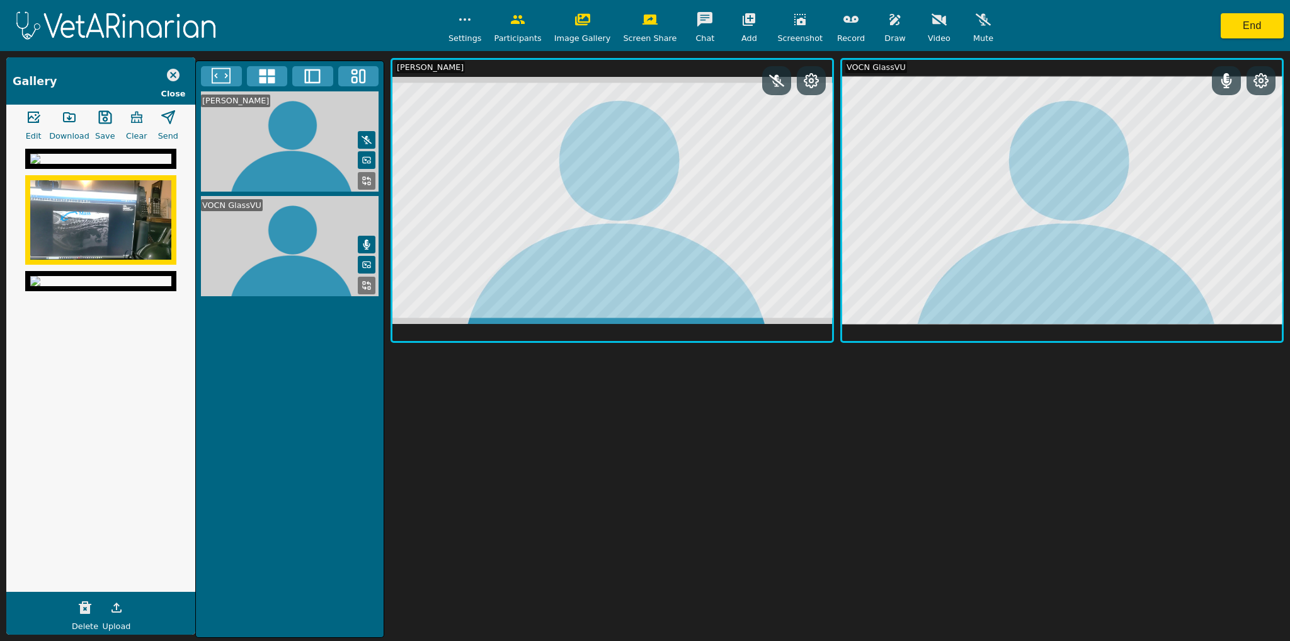
click at [308, 78] on icon at bounding box center [312, 76] width 19 height 19
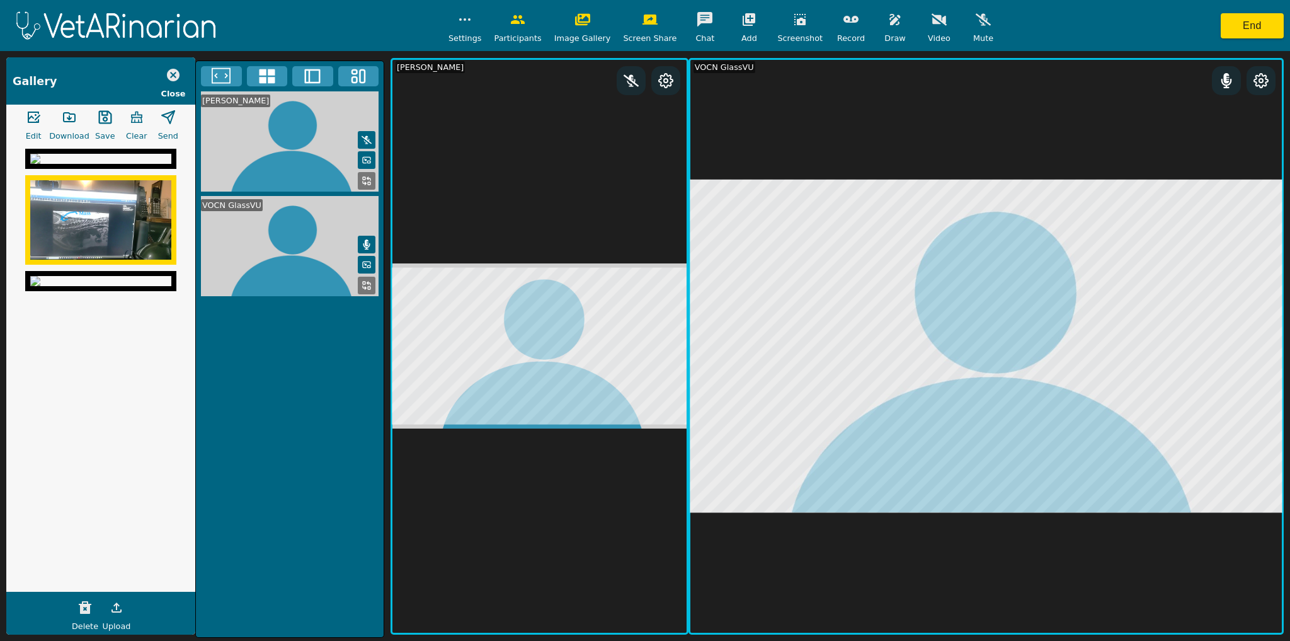
click at [372, 176] on button at bounding box center [367, 181] width 18 height 18
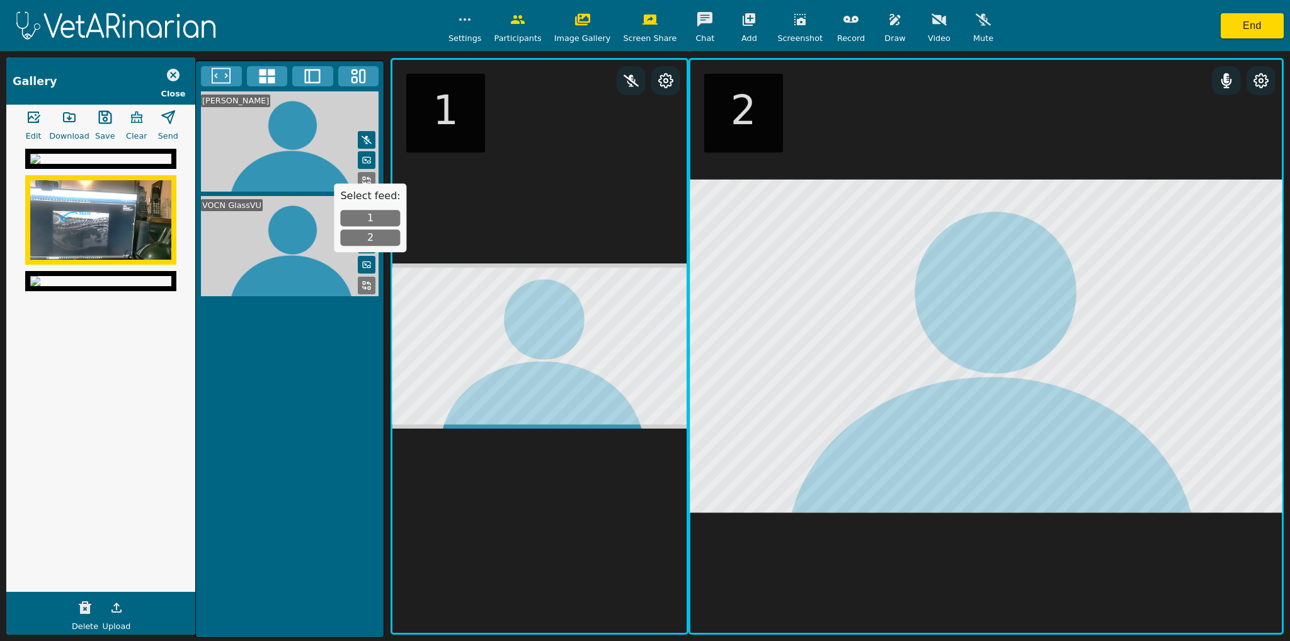
click at [360, 20] on div "Settings Participants Image Gallery Screen Share Chat Add Screenshot Record Dra…" at bounding box center [645, 25] width 1290 height 51
click at [525, 25] on icon "button" at bounding box center [517, 19] width 15 height 15
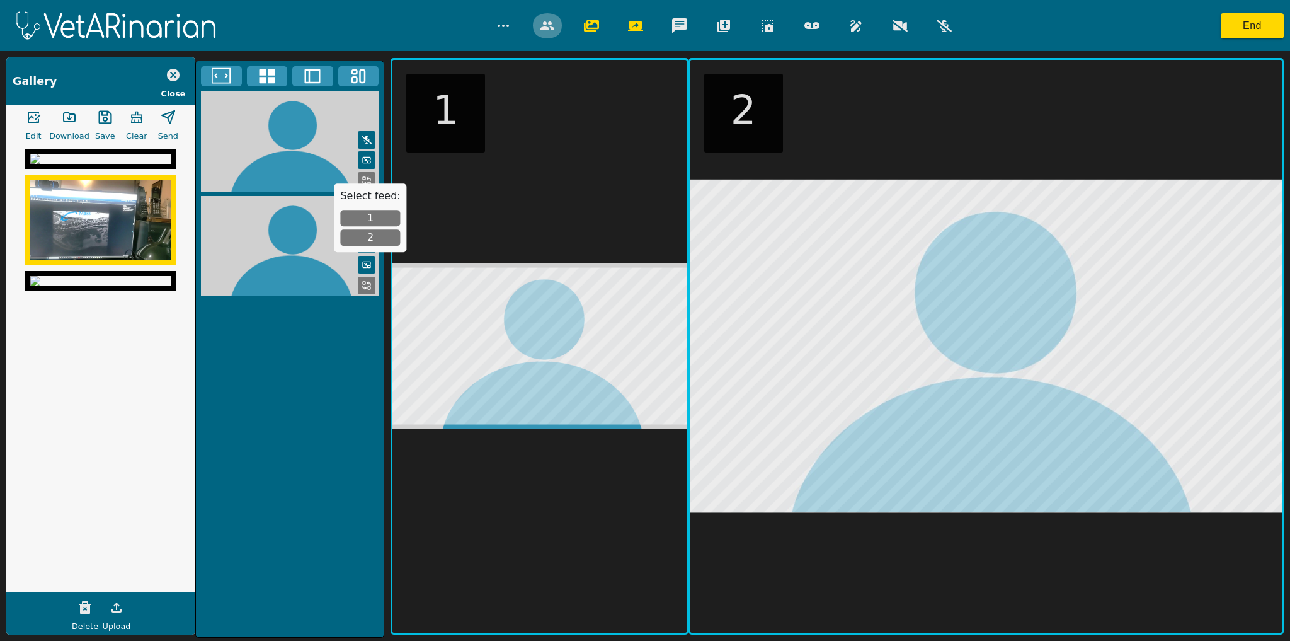
click at [549, 30] on icon "button" at bounding box center [548, 25] width 14 height 9
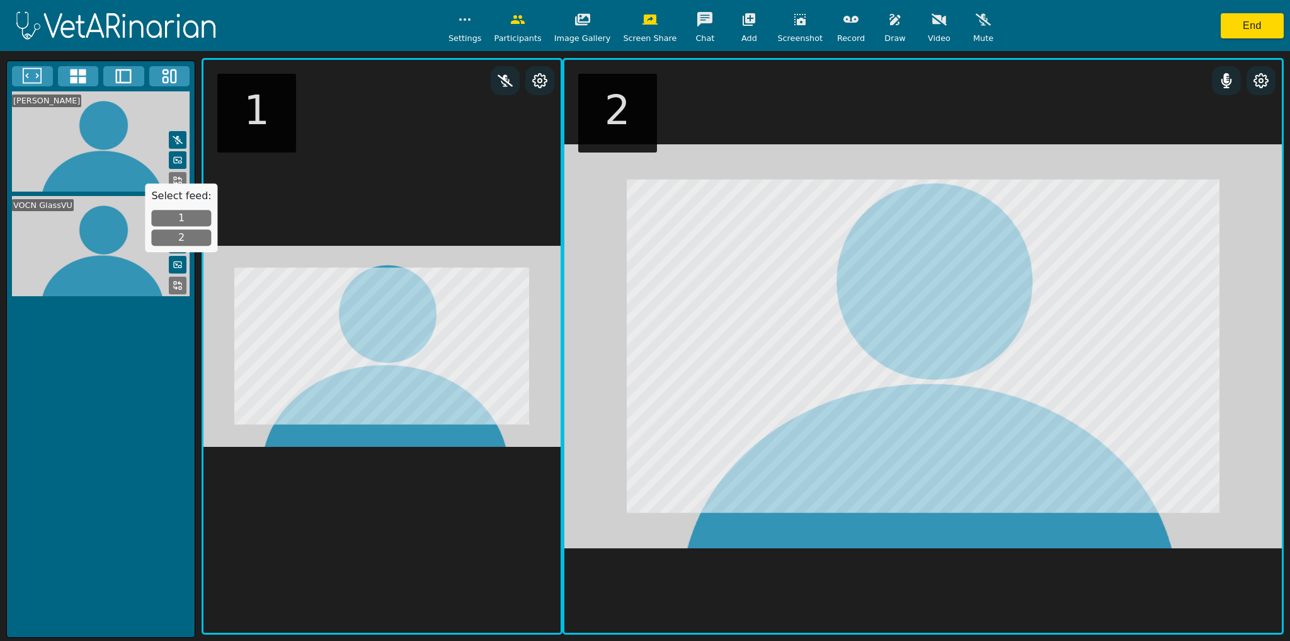
click at [473, 37] on span "Settings" at bounding box center [465, 38] width 33 height 12
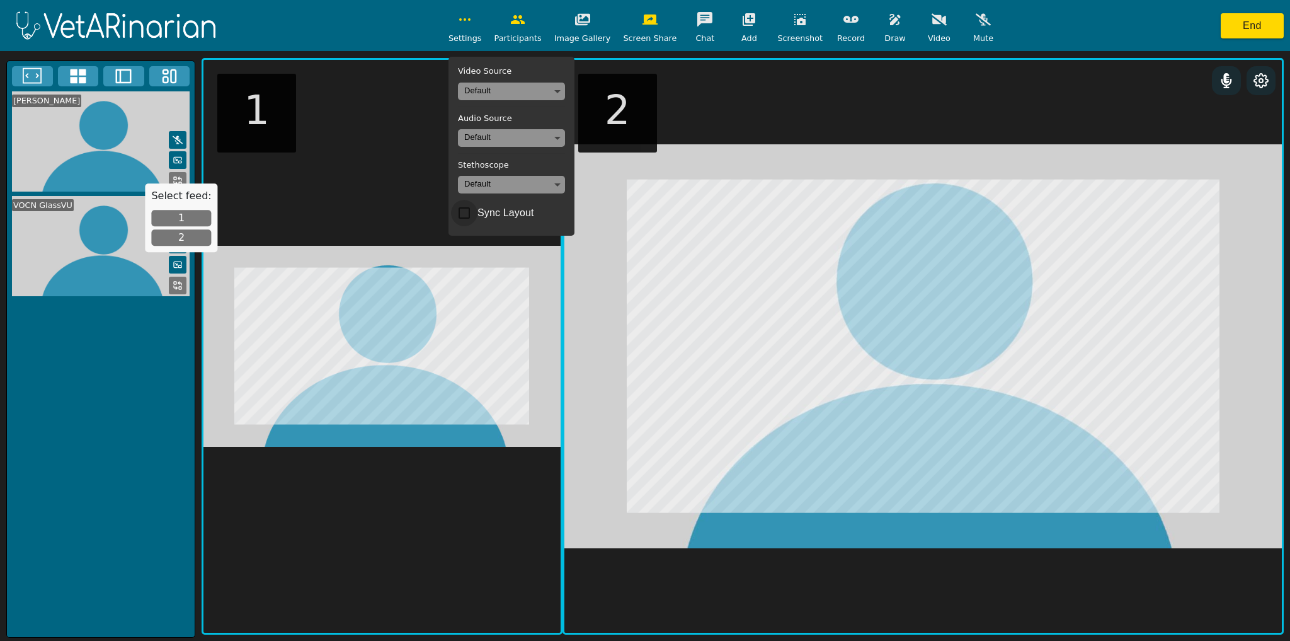
click at [478, 214] on input "Sync Layout" at bounding box center [464, 213] width 26 height 26
checkbox input "false"
click at [561, 176] on video at bounding box center [381, 346] width 357 height 573
click at [333, 30] on div "Settings Video Source Default Audio Source Default Stethoscope Default Sync Lay…" at bounding box center [645, 25] width 1290 height 51
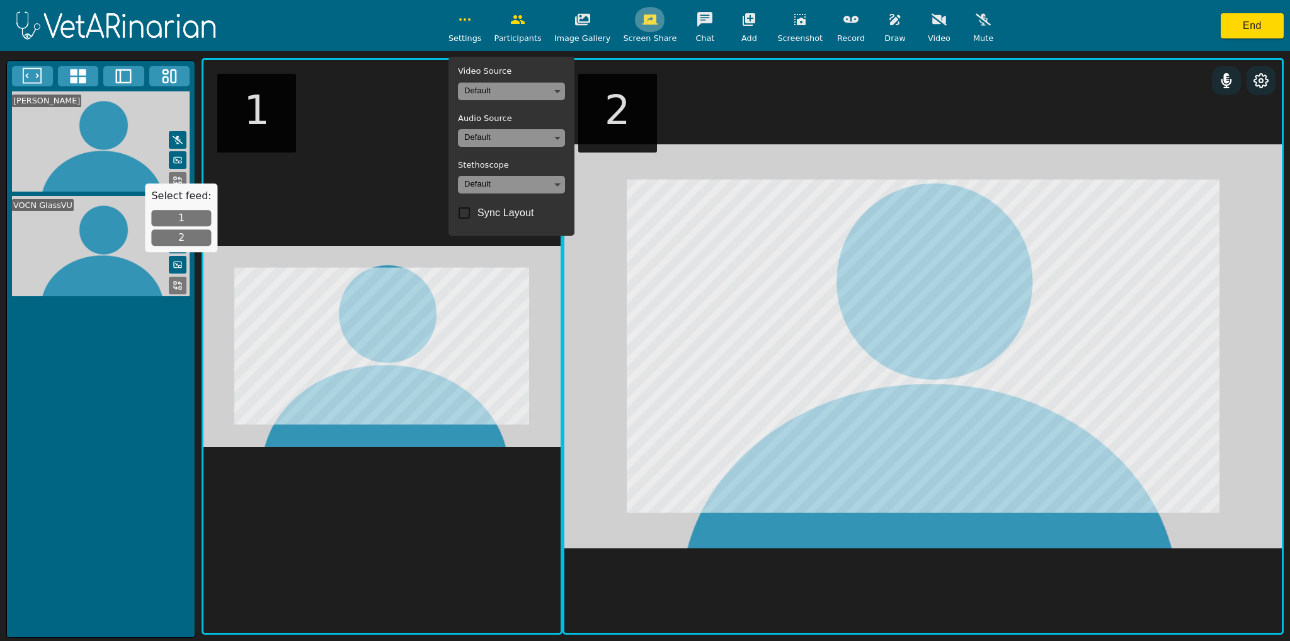
click at [643, 23] on icon "button" at bounding box center [650, 19] width 15 height 10
click at [577, 26] on button "button" at bounding box center [582, 19] width 31 height 25
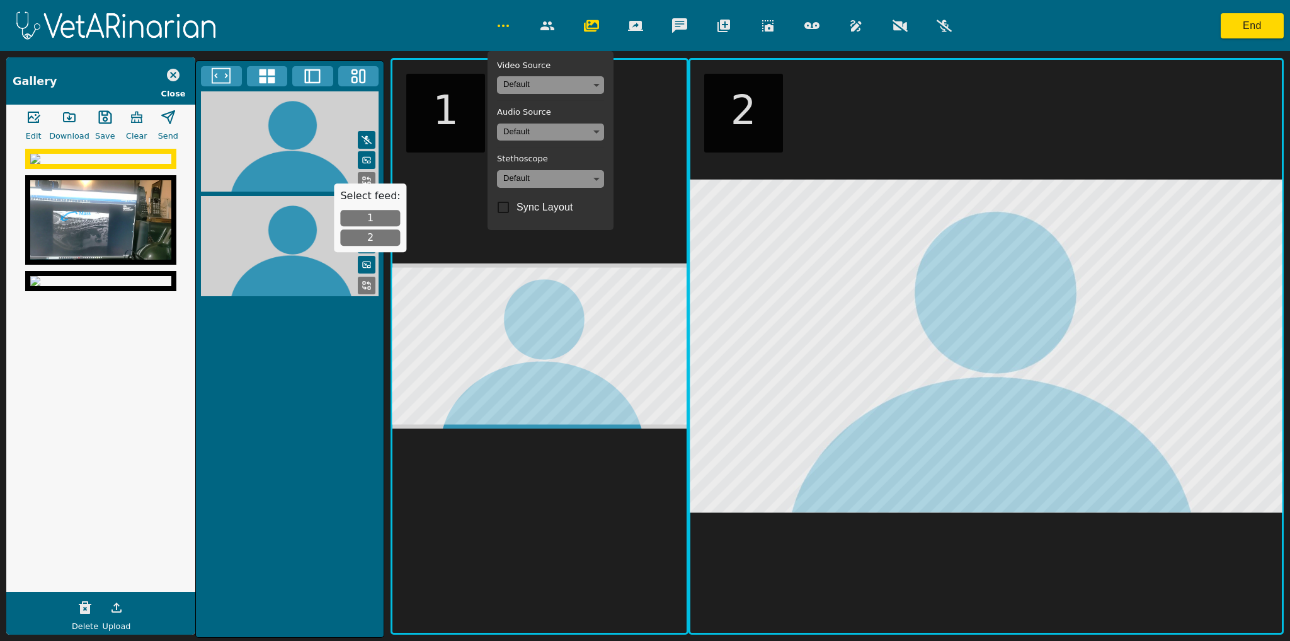
click at [687, 136] on video at bounding box center [539, 346] width 294 height 573
click at [375, 0] on div "Video Source Default Audio Source Default Stethoscope Default Sync Layout End" at bounding box center [645, 25] width 1290 height 51
click at [590, 26] on icon "button" at bounding box center [591, 25] width 15 height 15
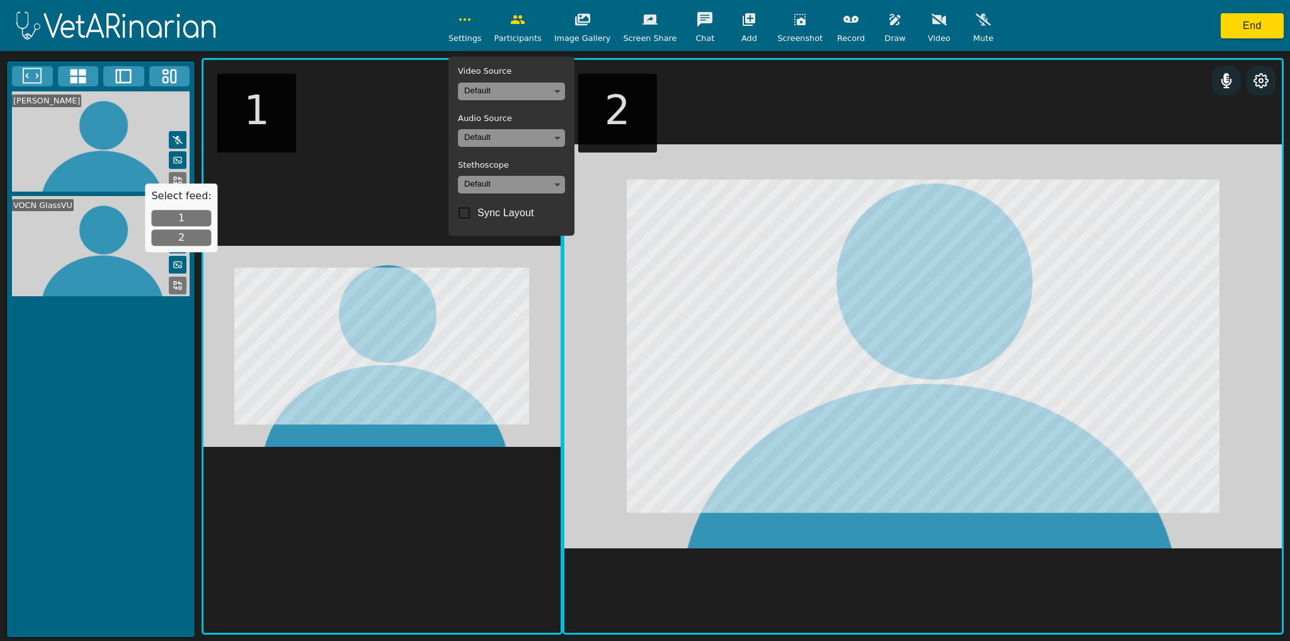
click at [650, 27] on button "button" at bounding box center [649, 19] width 31 height 25
click at [525, 20] on icon "button" at bounding box center [517, 19] width 15 height 15
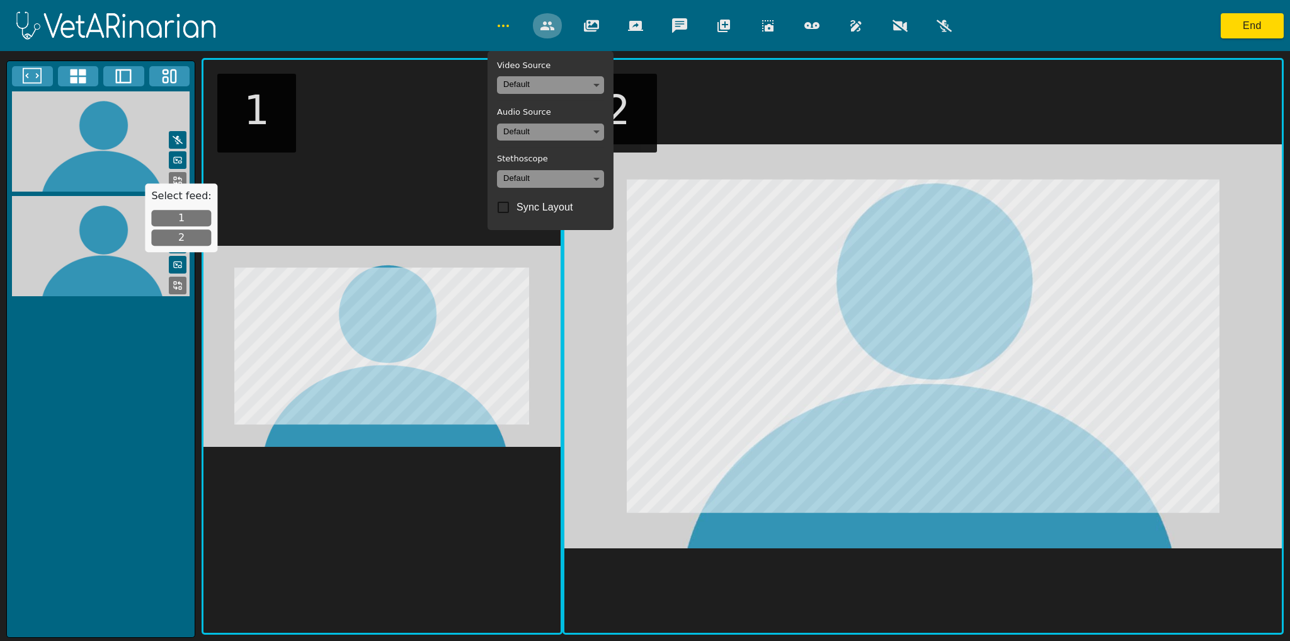
click at [547, 16] on button "button" at bounding box center [547, 25] width 31 height 25
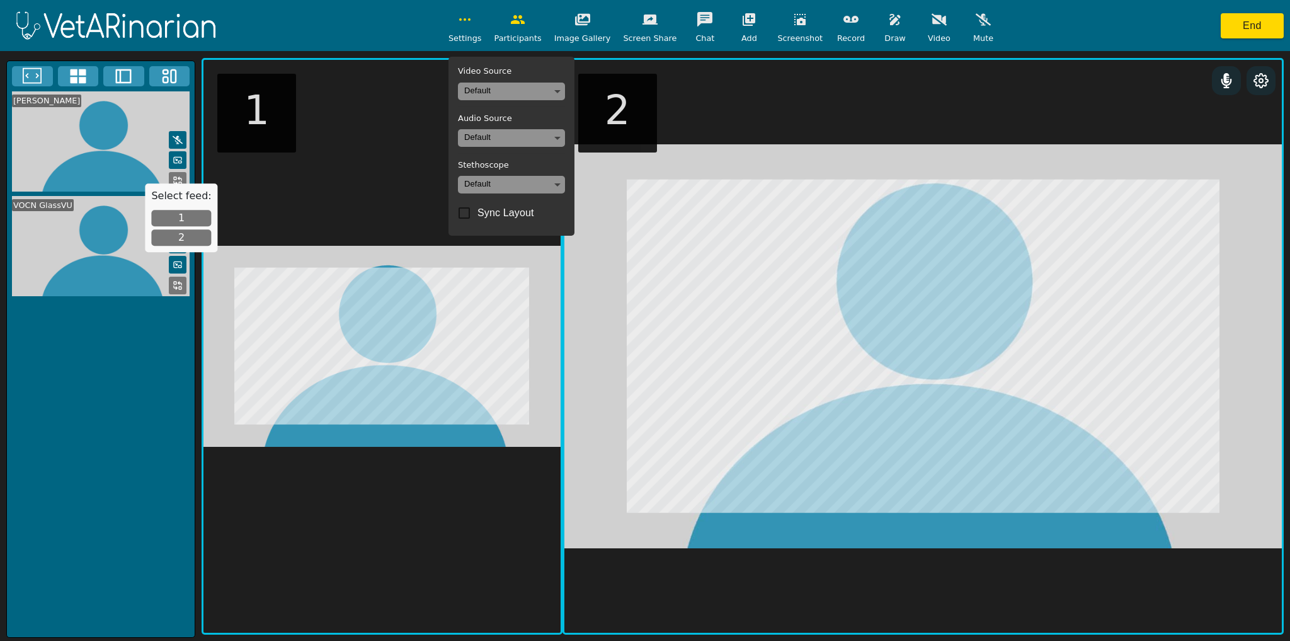
click at [472, 20] on icon "button" at bounding box center [464, 19] width 15 height 15
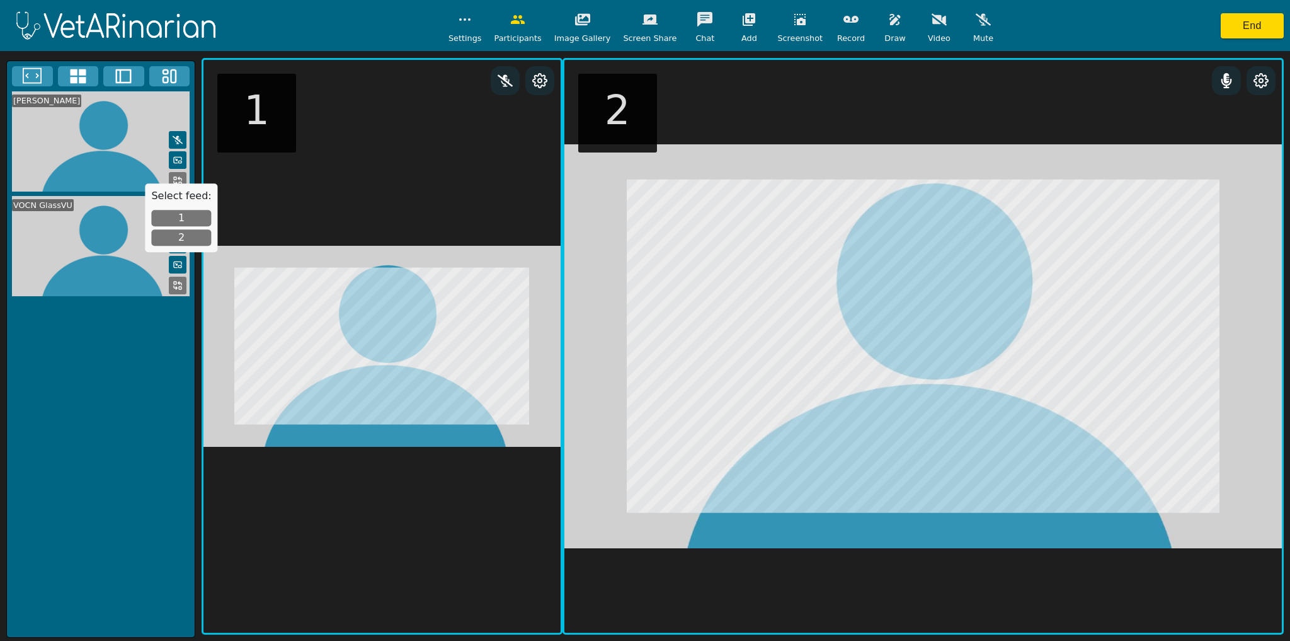
click at [697, 19] on icon "button" at bounding box center [704, 19] width 15 height 14
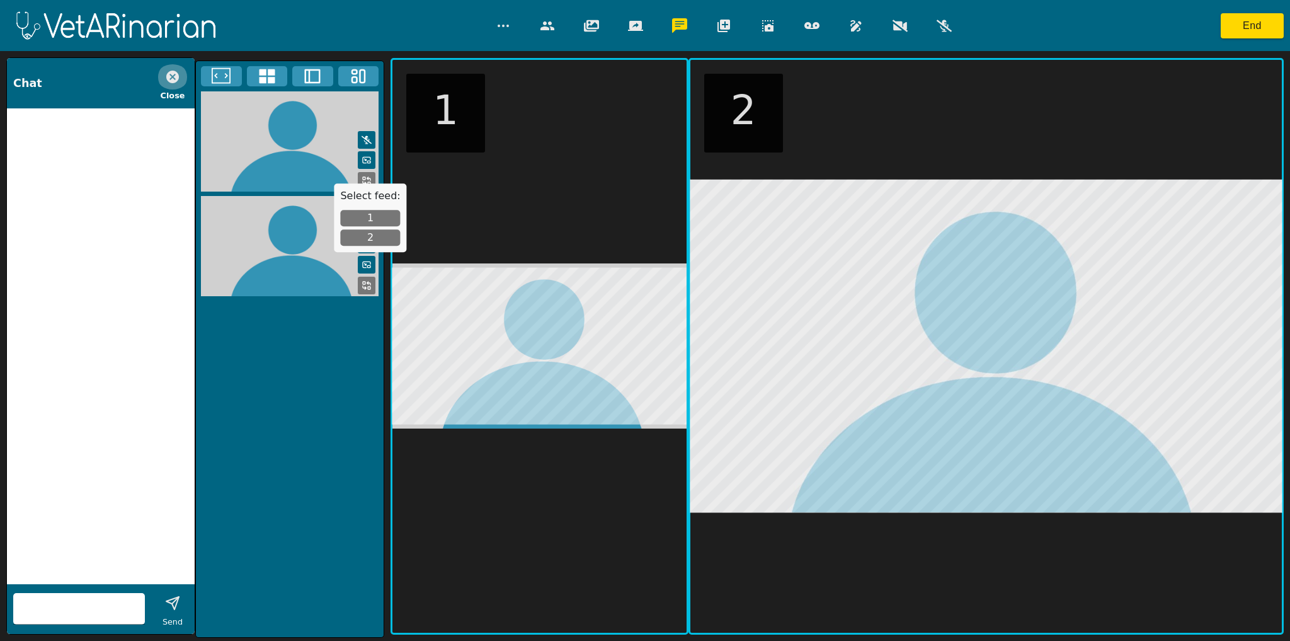
click at [169, 73] on icon "button" at bounding box center [172, 77] width 13 height 13
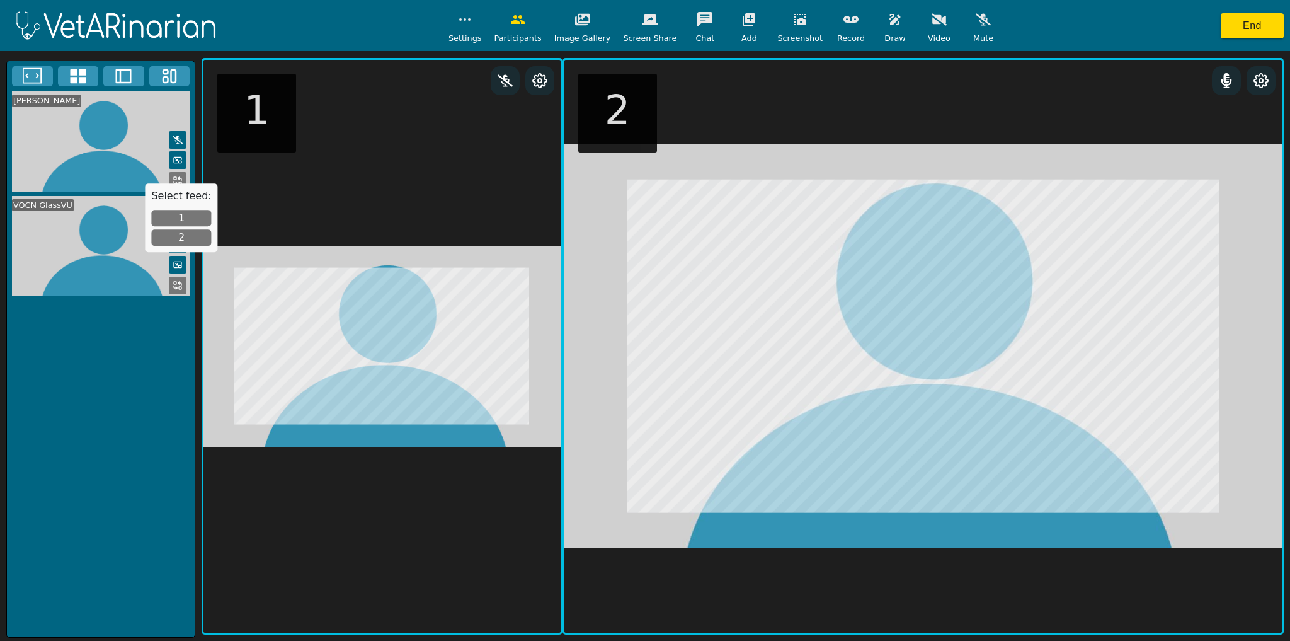
click at [39, 71] on icon at bounding box center [32, 76] width 19 height 19
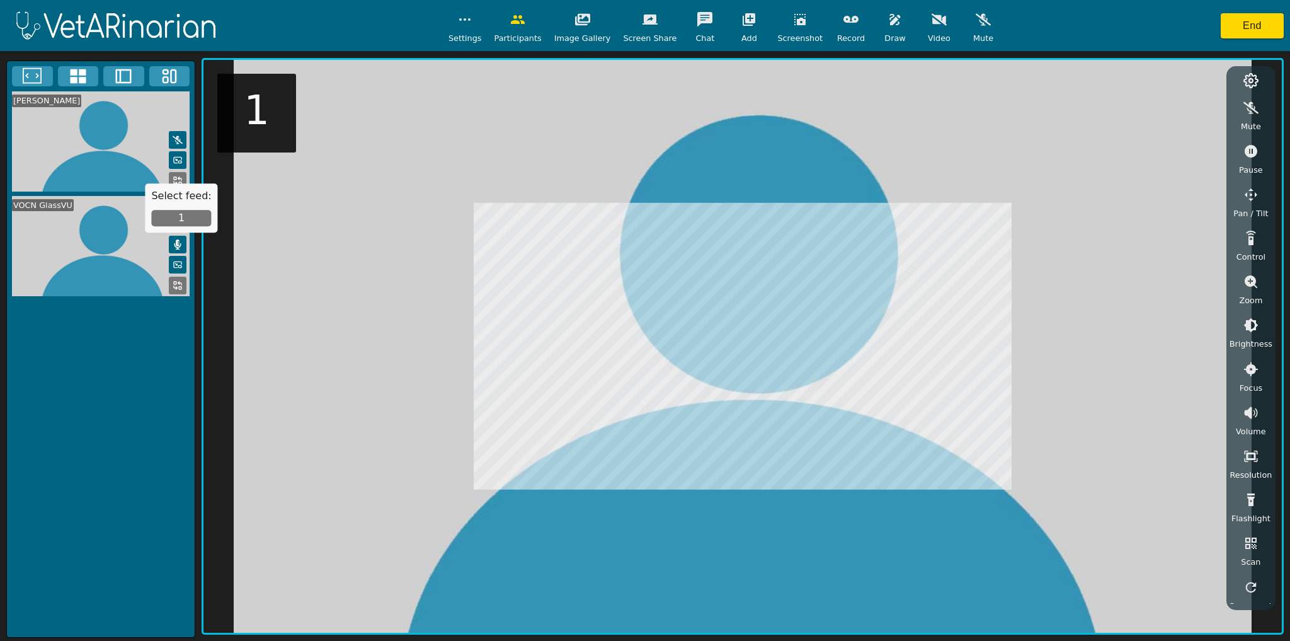
click at [181, 282] on icon at bounding box center [179, 283] width 3 height 3
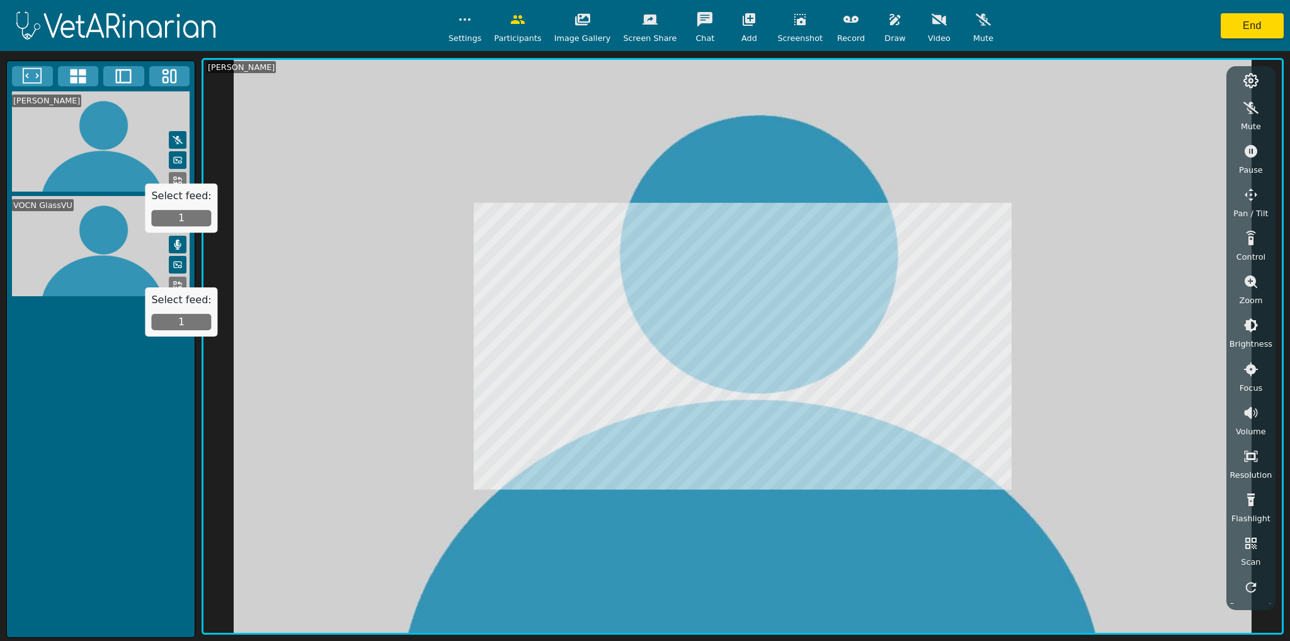
click at [175, 316] on button "1" at bounding box center [181, 322] width 60 height 16
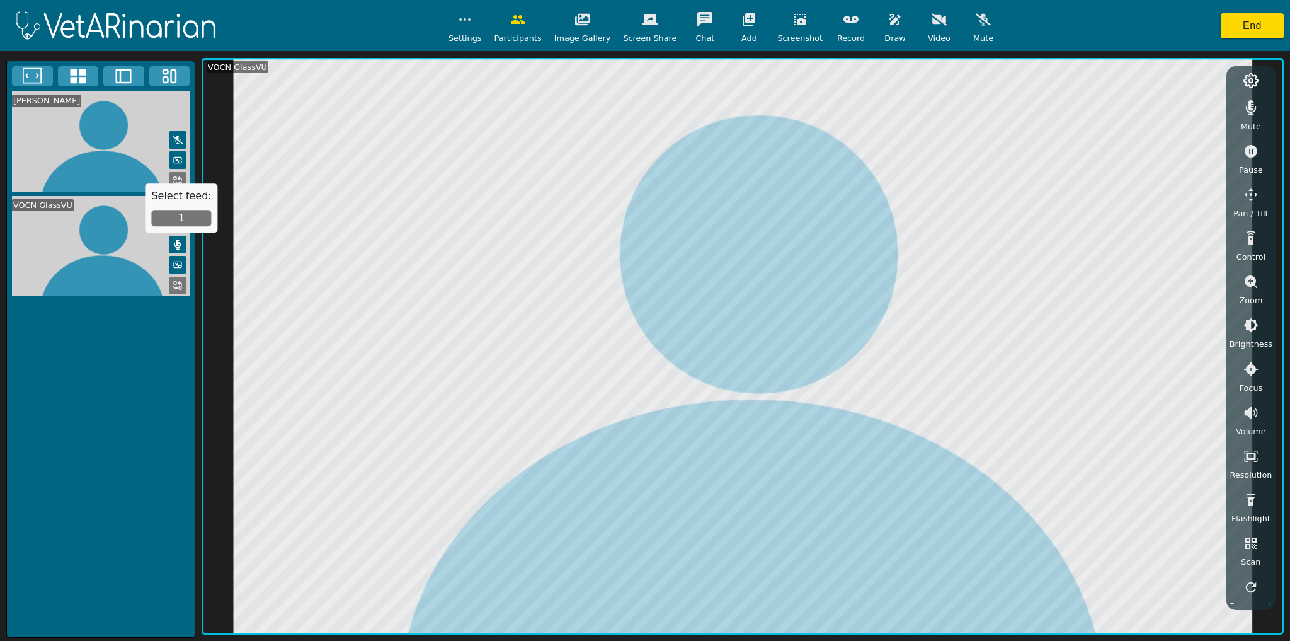
click at [794, 26] on icon "button" at bounding box center [895, 19] width 15 height 15
click at [794, 282] on icon "button" at bounding box center [1251, 281] width 15 height 15
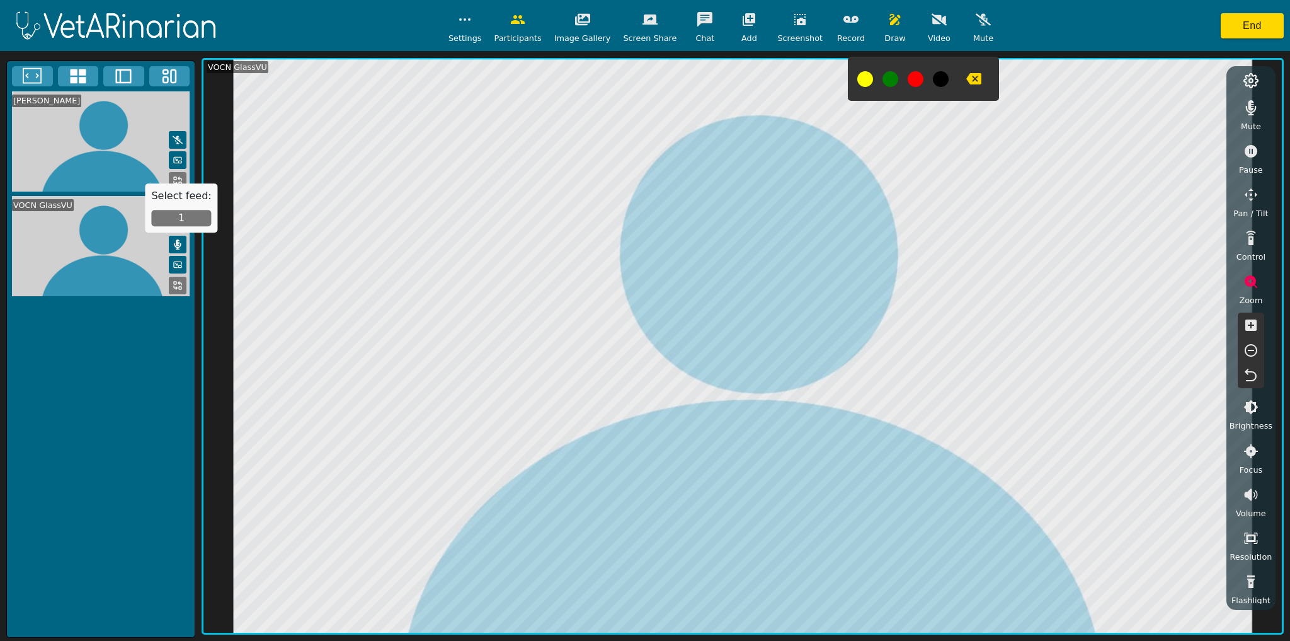
click at [794, 325] on icon "button" at bounding box center [1251, 325] width 15 height 15
click at [794, 155] on icon "button" at bounding box center [1251, 151] width 13 height 13
click at [794, 20] on icon "button" at bounding box center [799, 19] width 11 height 11
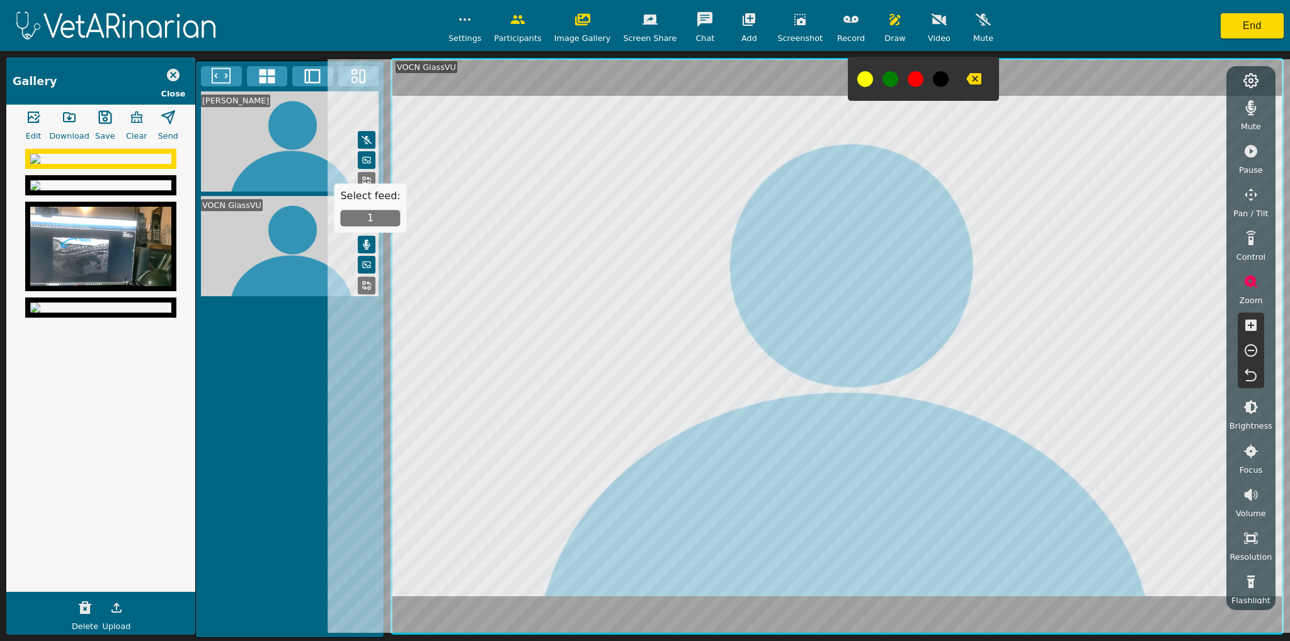
click at [128, 164] on img at bounding box center [100, 159] width 141 height 10
click at [117, 609] on icon "button" at bounding box center [117, 607] width 10 height 10
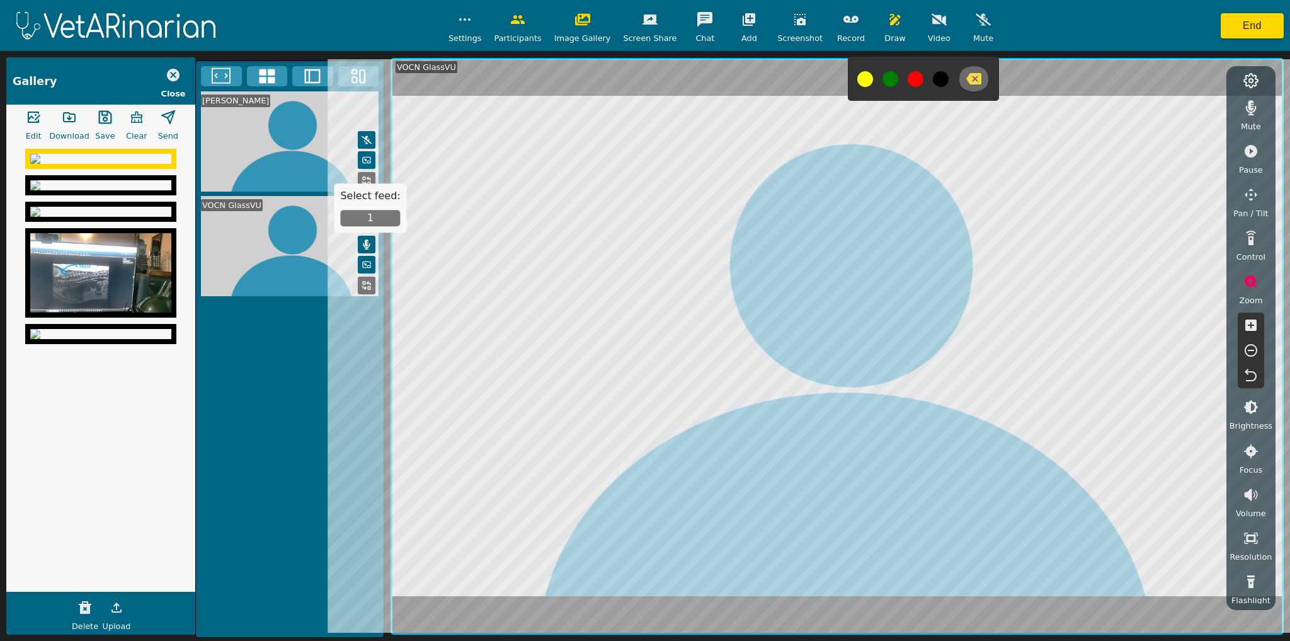
click at [794, 76] on icon "button" at bounding box center [973, 78] width 15 height 11
click at [794, 28] on button "button" at bounding box center [894, 19] width 31 height 25
click at [794, 154] on icon "button" at bounding box center [1251, 151] width 13 height 13
click at [794, 147] on icon "button" at bounding box center [1251, 151] width 13 height 13
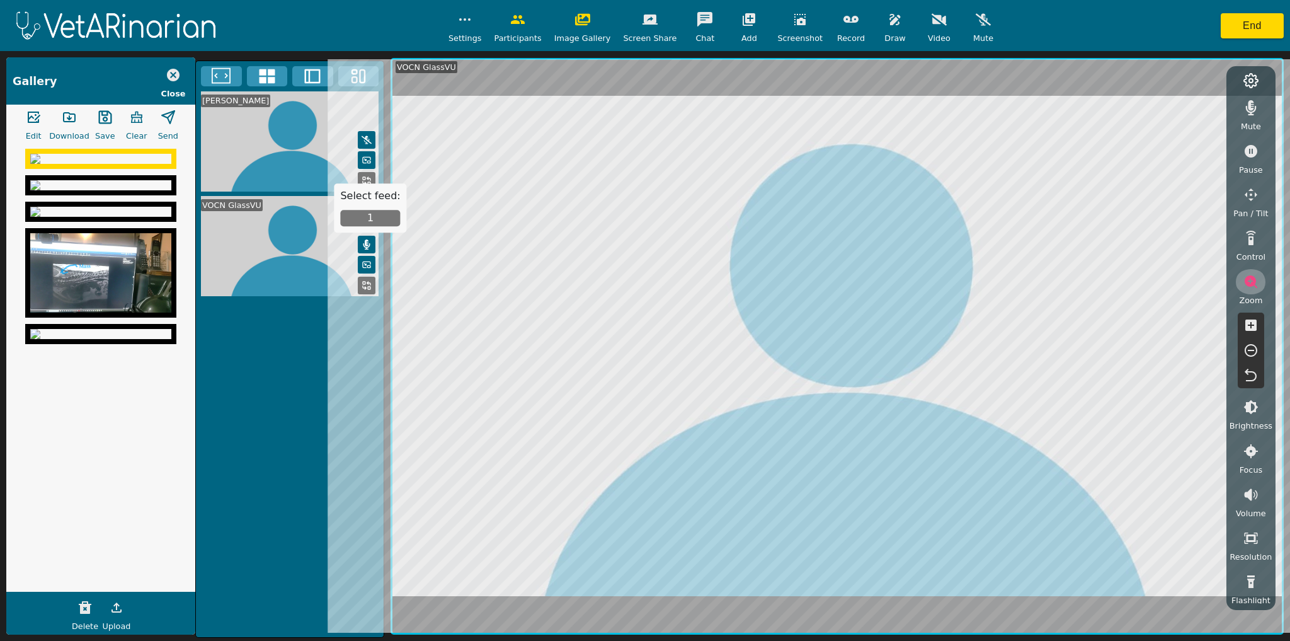
click at [794, 280] on icon "button" at bounding box center [1251, 281] width 15 height 15
click at [794, 277] on icon "button" at bounding box center [1251, 281] width 13 height 13
click at [794, 326] on icon "button" at bounding box center [1250, 324] width 11 height 11
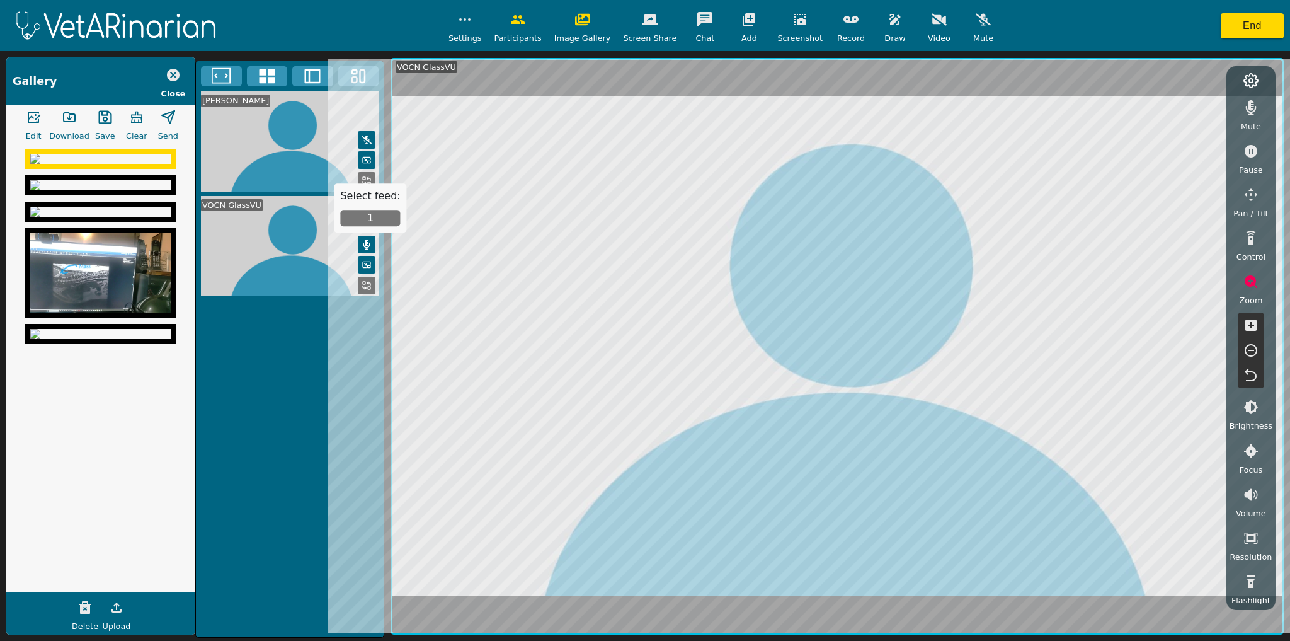
click at [794, 326] on icon "button" at bounding box center [1250, 324] width 11 height 11
click at [794, 406] on icon "button" at bounding box center [1251, 407] width 14 height 14
click at [794, 476] on icon "button" at bounding box center [1251, 476] width 13 height 13
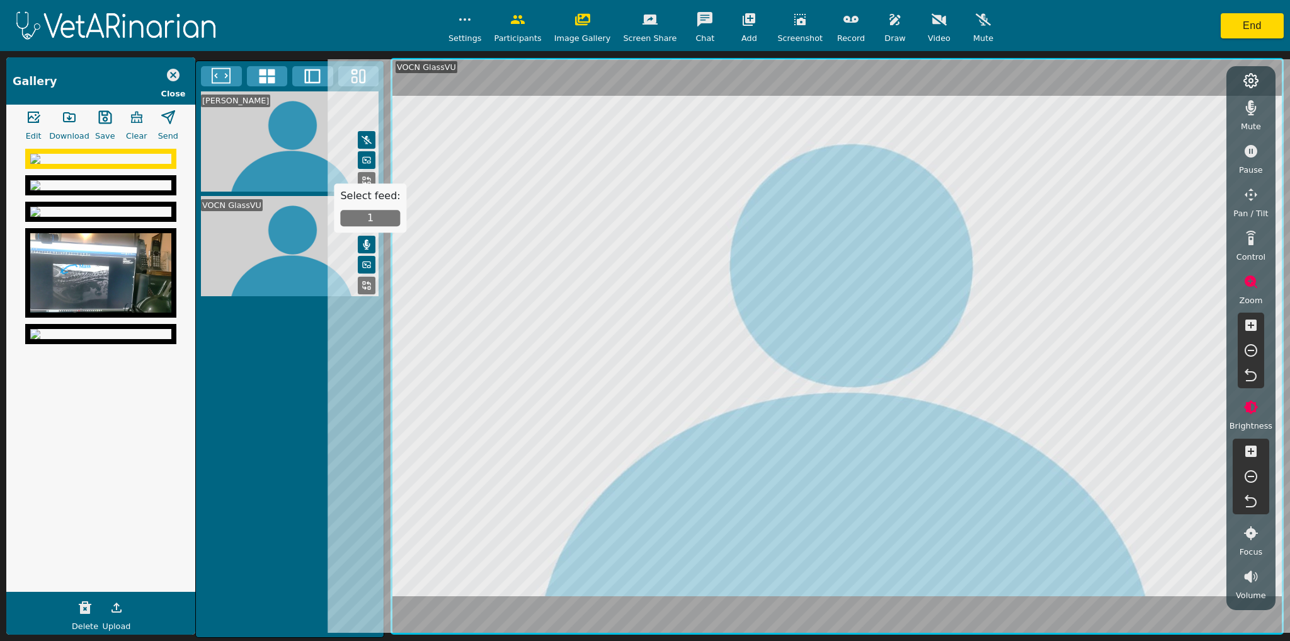
click at [794, 476] on icon "button" at bounding box center [1251, 476] width 13 height 13
click at [794, 452] on icon "button" at bounding box center [1251, 451] width 15 height 15
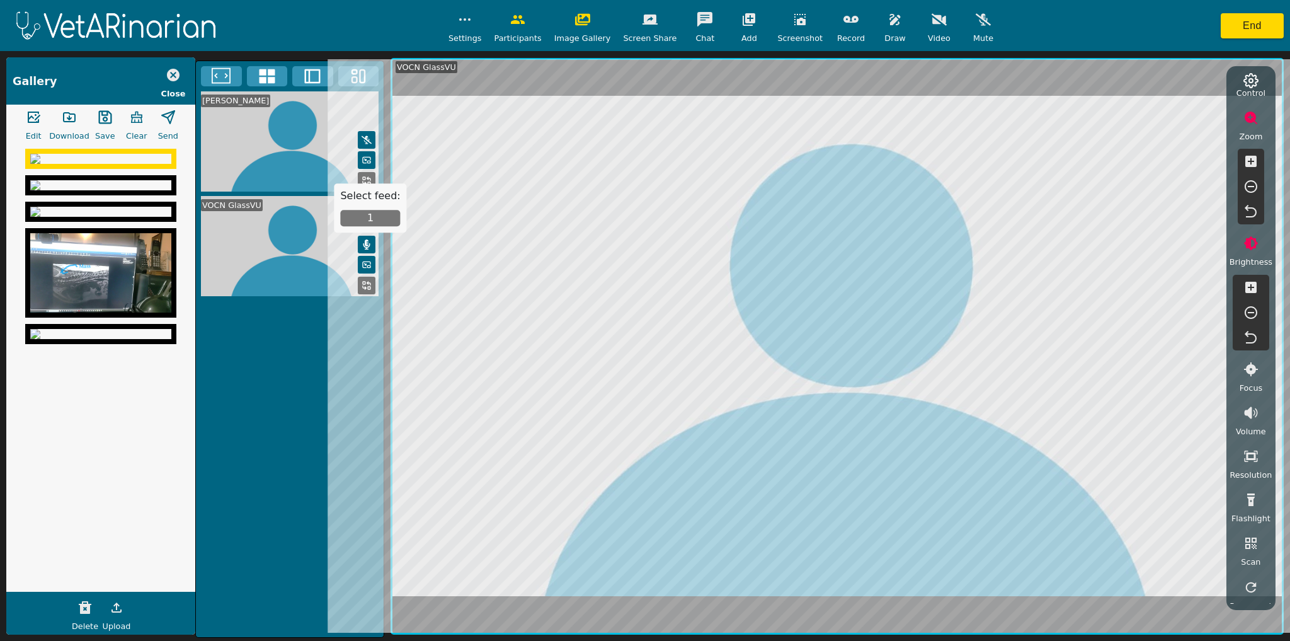
scroll to position [171, 0]
click at [794, 451] on icon "button" at bounding box center [1250, 448] width 13 height 11
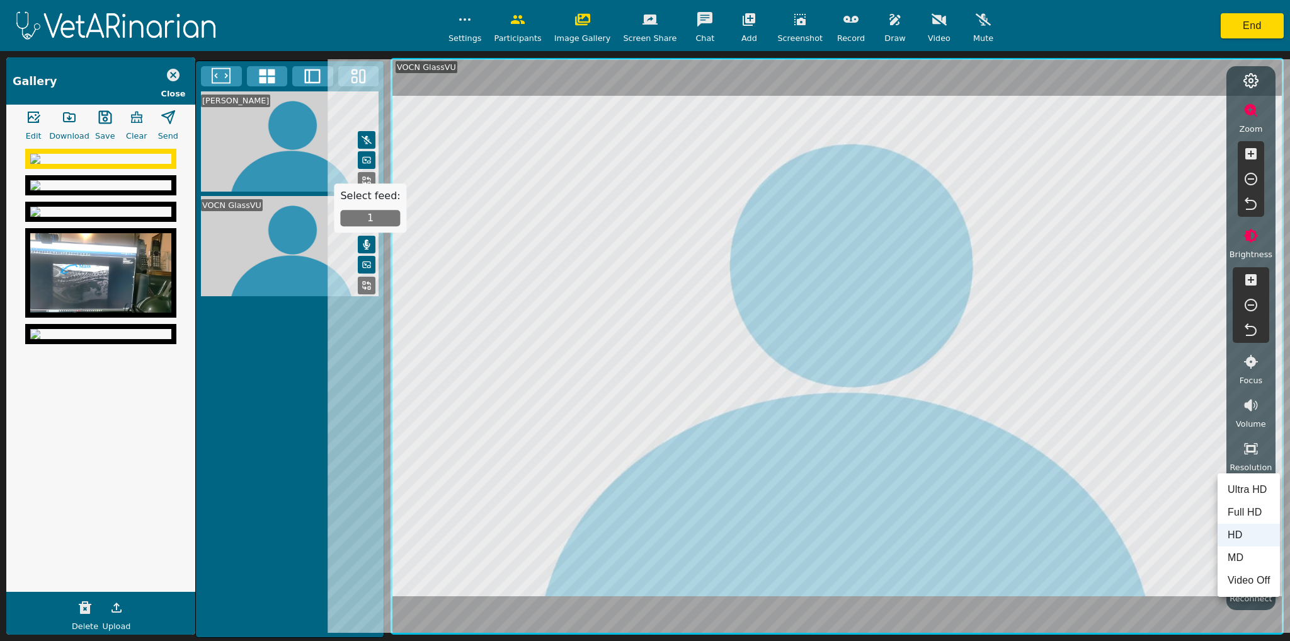
click at [794, 581] on li "Video Off" at bounding box center [1249, 580] width 62 height 23
click at [794, 449] on icon "button" at bounding box center [1251, 448] width 15 height 15
click at [794, 534] on li "HD" at bounding box center [1249, 535] width 62 height 23
click at [794, 408] on icon "button" at bounding box center [1251, 405] width 15 height 15
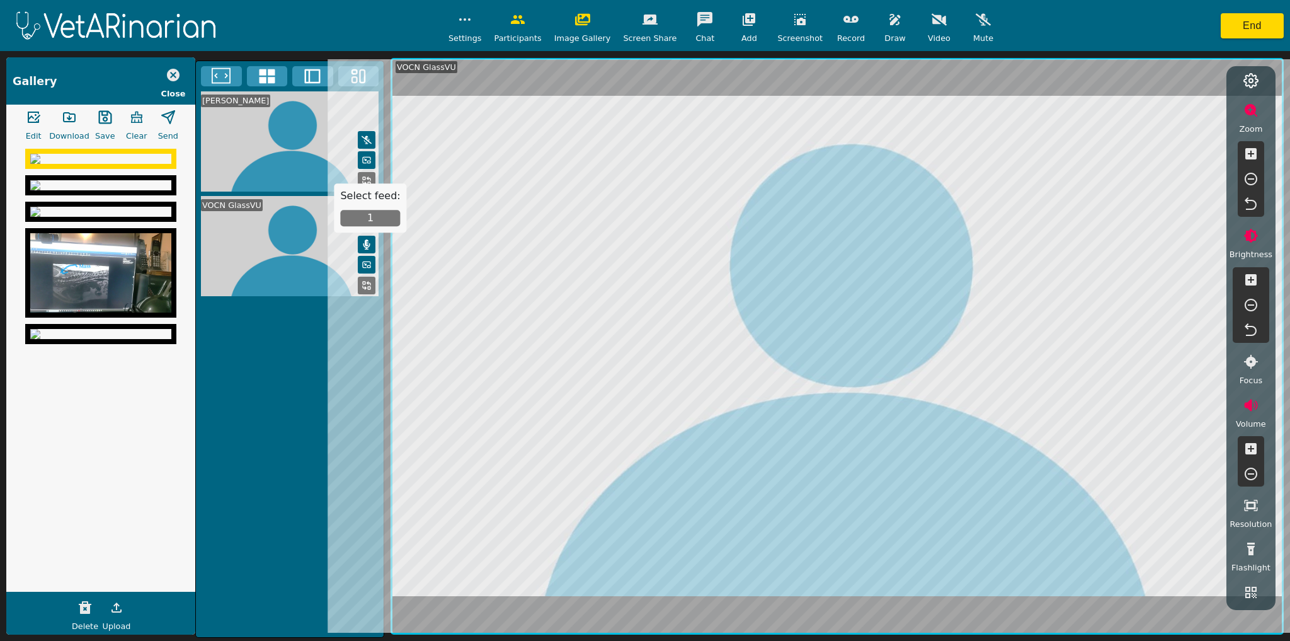
click at [794, 451] on icon "button" at bounding box center [1250, 448] width 11 height 11
click at [794, 472] on icon "button" at bounding box center [1251, 473] width 15 height 15
click at [794, 404] on icon "button" at bounding box center [1250, 405] width 13 height 12
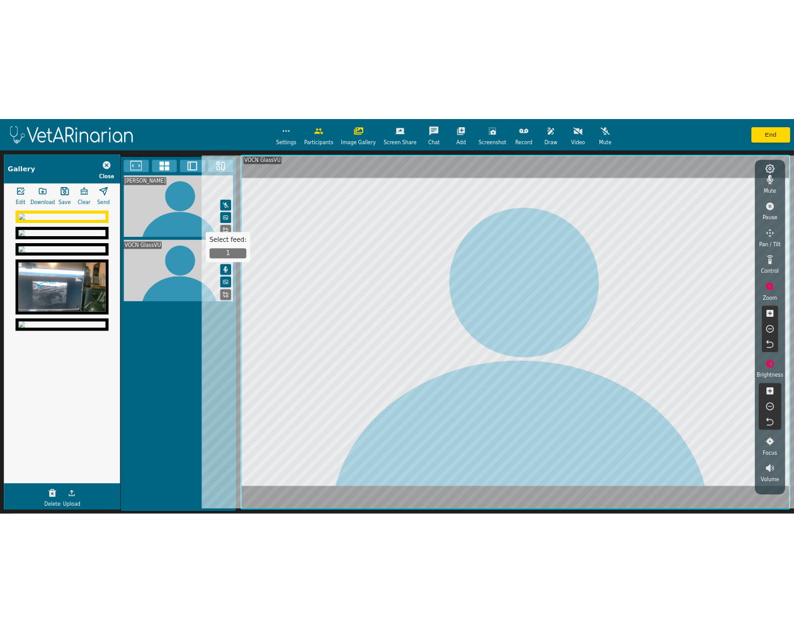
scroll to position [0, 0]
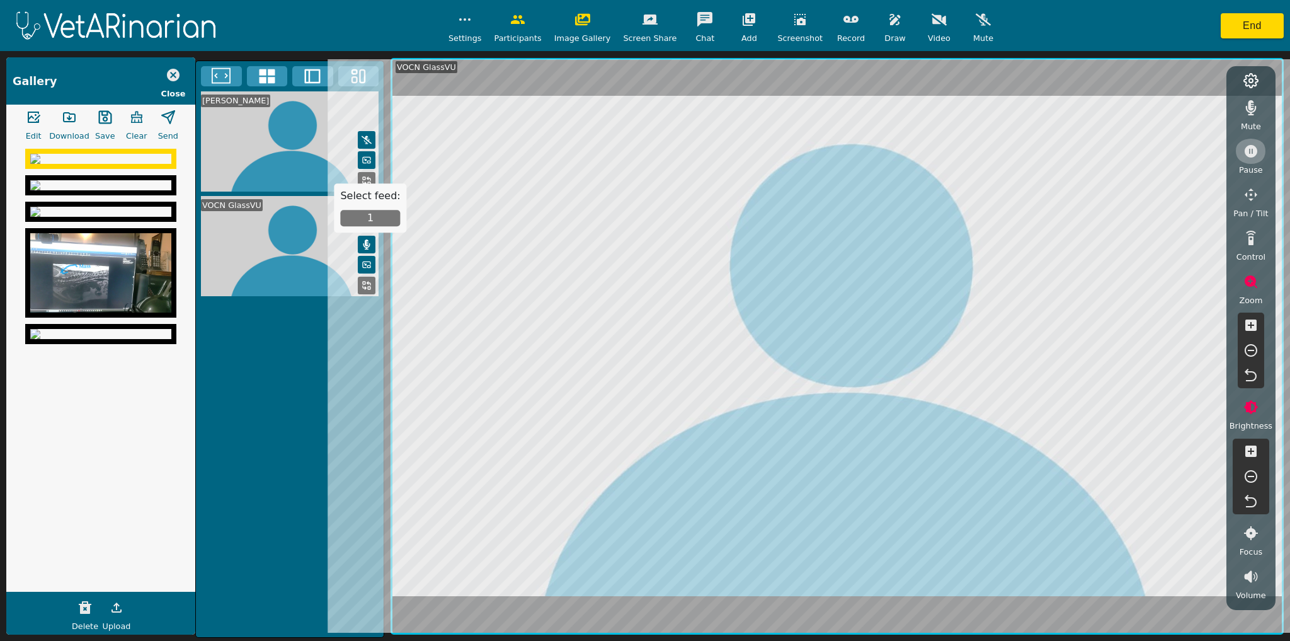
click at [794, 151] on icon "button" at bounding box center [1251, 151] width 15 height 15
click at [643, 25] on icon "button" at bounding box center [650, 19] width 15 height 15
click at [794, 19] on icon "button" at bounding box center [939, 19] width 15 height 12
click at [794, 21] on icon "button" at bounding box center [939, 19] width 15 height 10
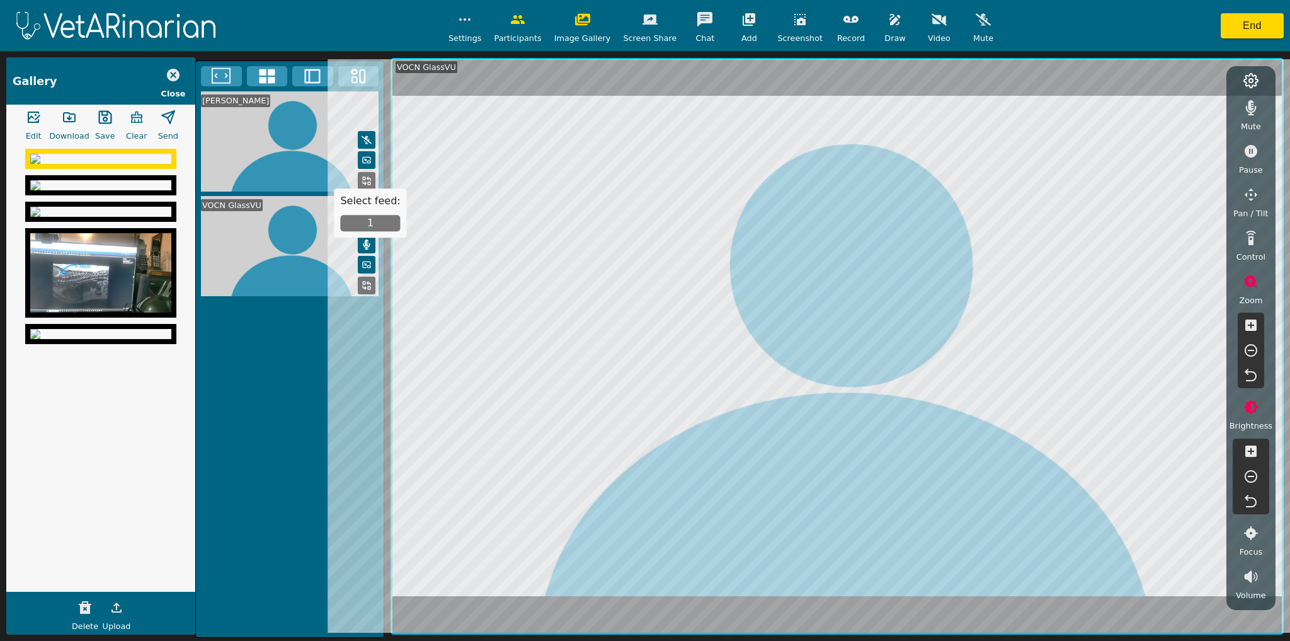
click at [794, 22] on div "Settings Participants Image Gallery Screen Share Chat Add Screenshot Record Dra…" at bounding box center [645, 25] width 1290 height 51
click at [794, 28] on button "End" at bounding box center [1252, 25] width 63 height 25
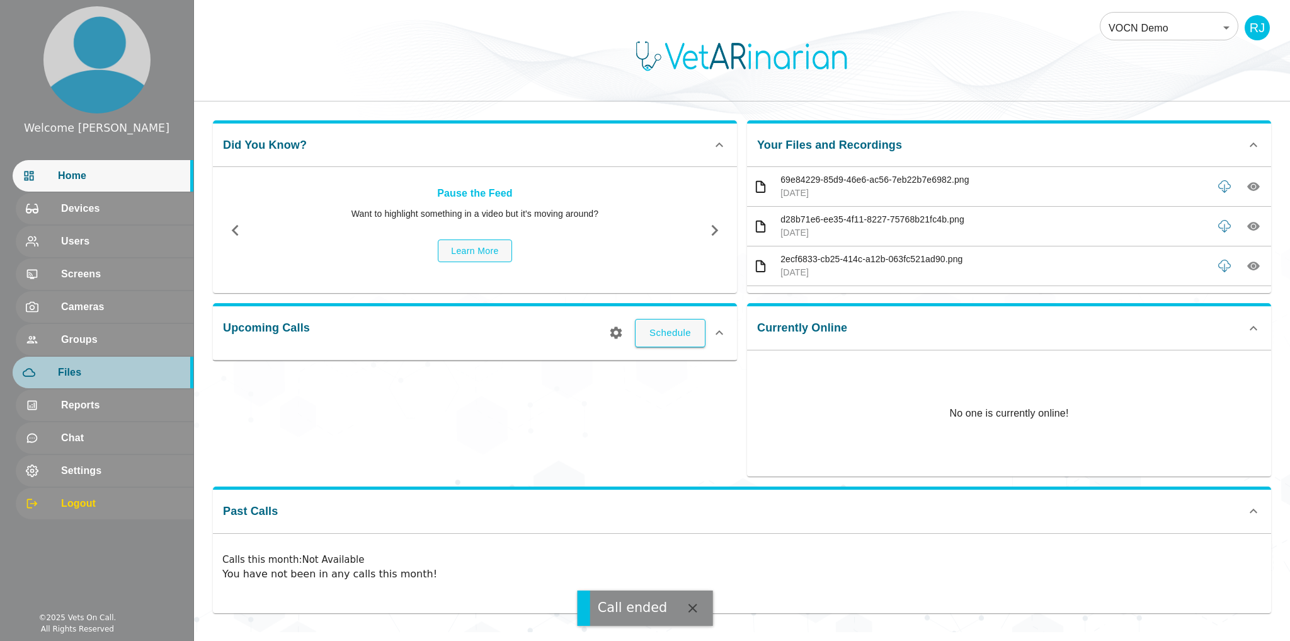
click at [80, 376] on span "Files" at bounding box center [120, 372] width 125 height 15
